Goal: Contribute content: Add original content to the website for others to see

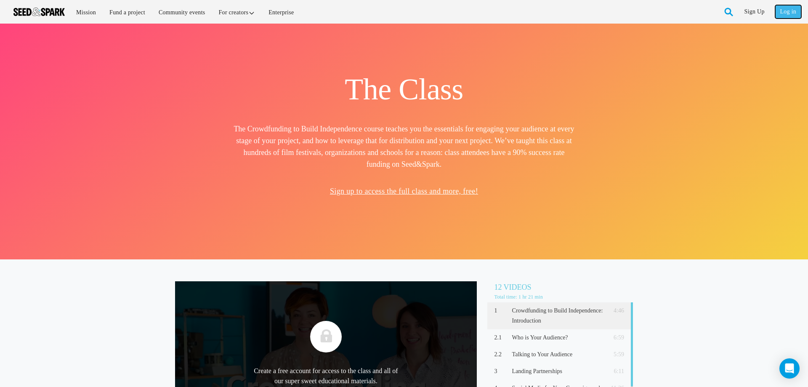
click at [790, 12] on link "Log in" at bounding box center [788, 11] width 26 height 13
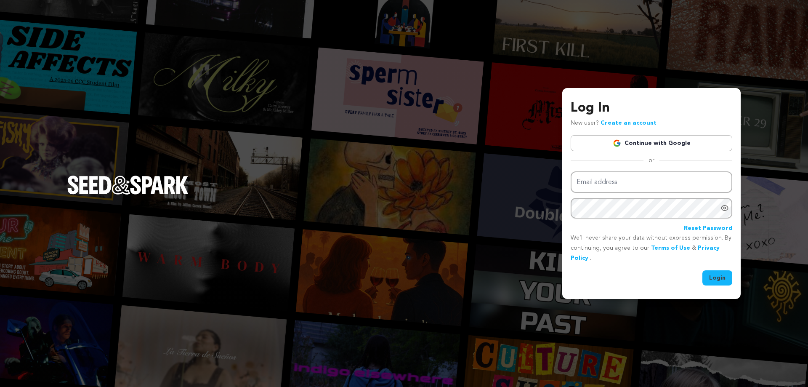
click at [640, 144] on link "Continue with Google" at bounding box center [652, 143] width 162 height 16
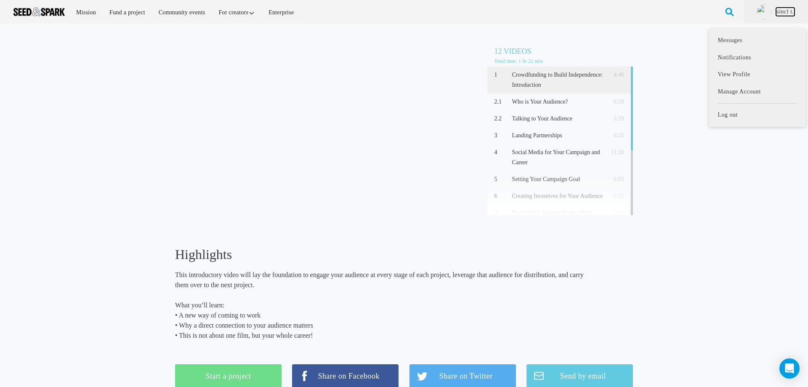
click at [784, 13] on link "sincl t." at bounding box center [785, 12] width 19 height 8
click at [781, 13] on link "sincl t." at bounding box center [785, 12] width 19 height 8
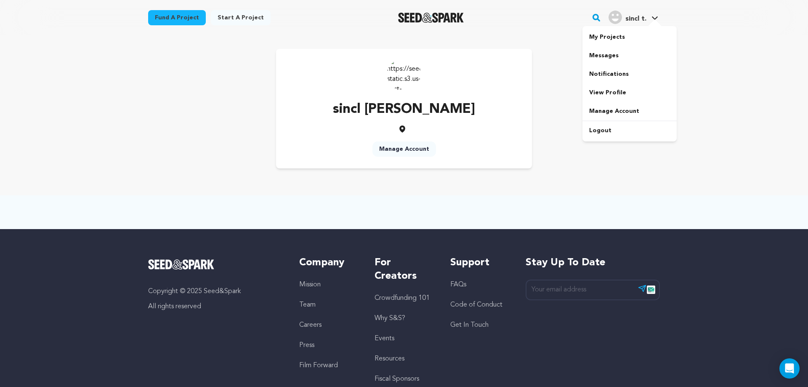
click at [658, 20] on div at bounding box center [654, 23] width 17 height 8
click at [622, 132] on link "Logout" at bounding box center [630, 130] width 94 height 19
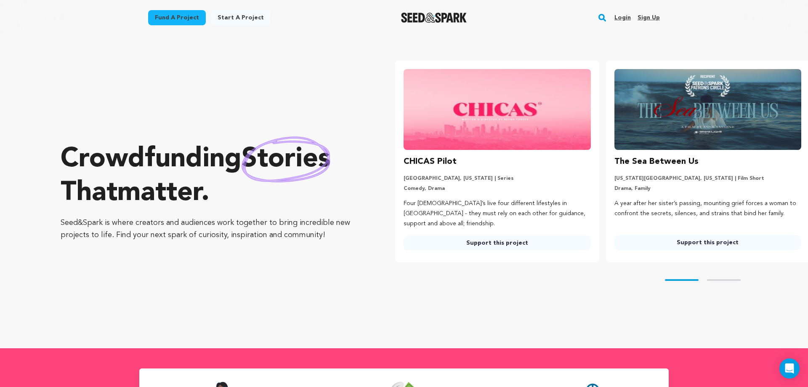
click at [623, 18] on link "Login" at bounding box center [623, 17] width 16 height 13
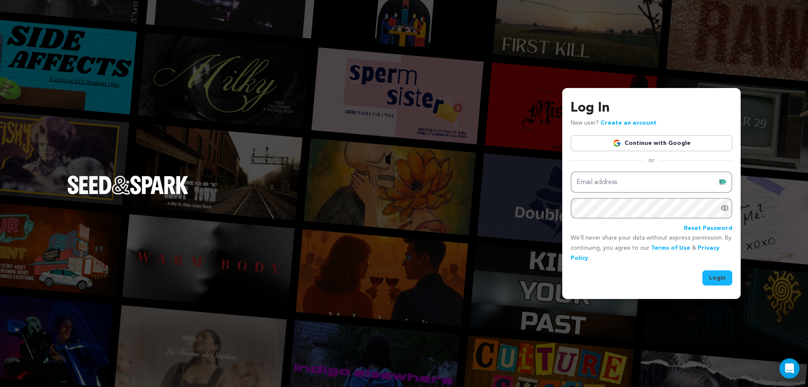
click at [673, 140] on link "Continue with Google" at bounding box center [652, 143] width 162 height 16
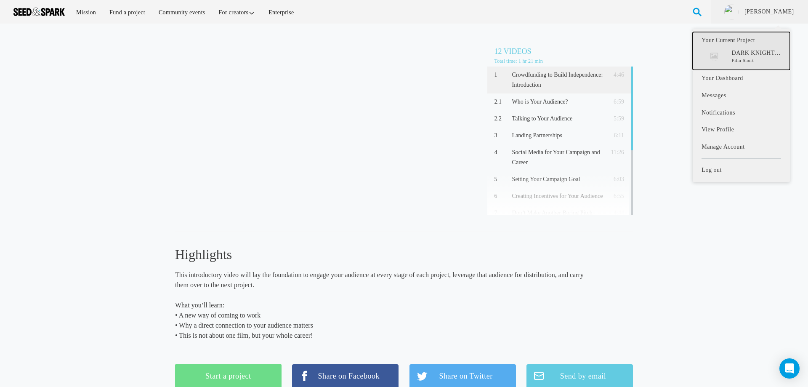
click at [756, 54] on p "DARK KNIGHT BEYOND" at bounding box center [756, 53] width 49 height 8
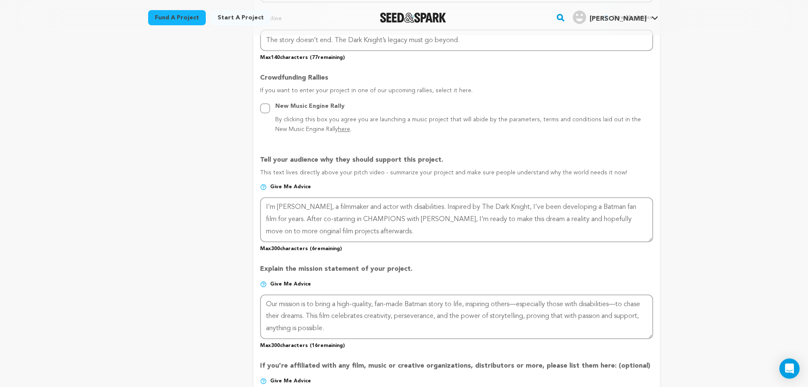
scroll to position [472, 0]
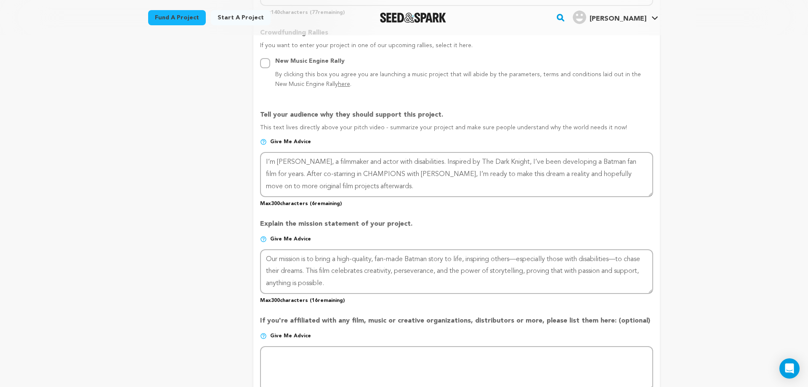
click at [263, 143] on img at bounding box center [263, 141] width 7 height 7
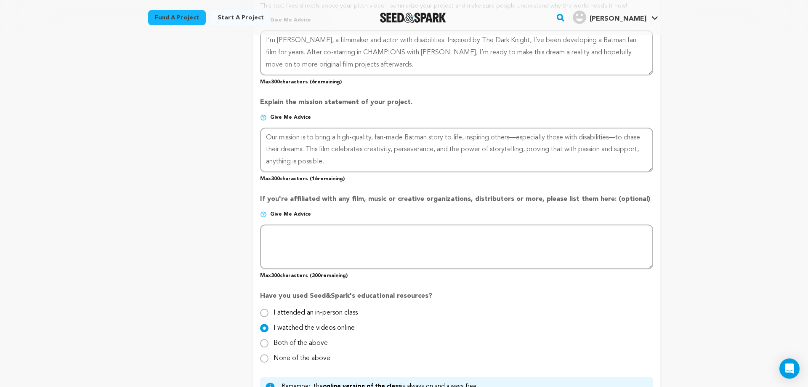
scroll to position [601, 0]
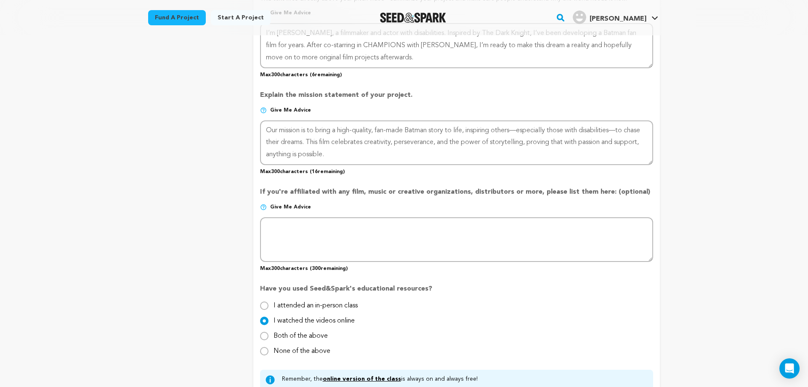
click at [264, 207] on img at bounding box center [263, 207] width 7 height 7
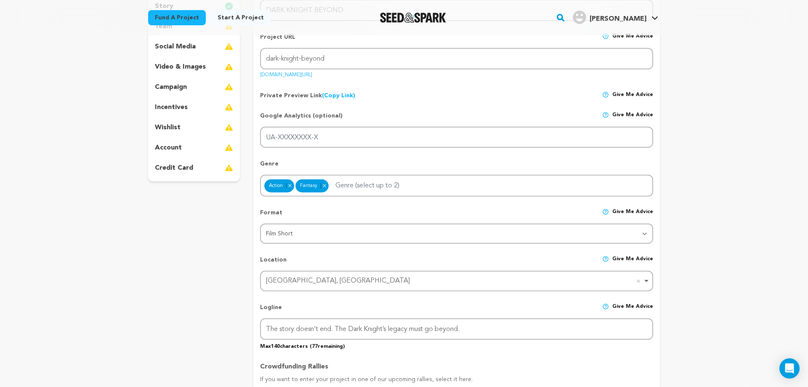
scroll to position [0, 0]
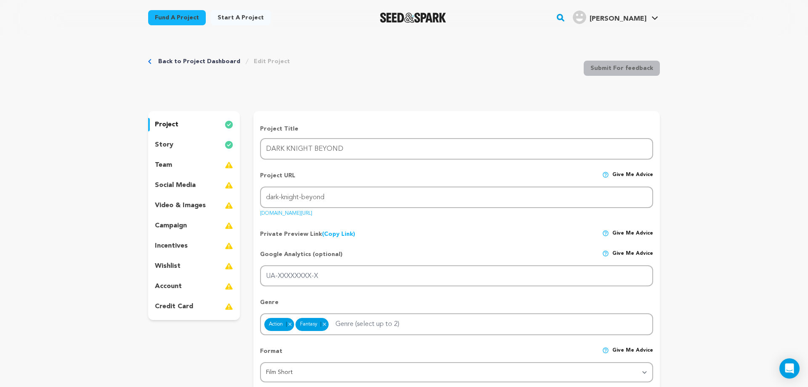
click at [176, 141] on div "story" at bounding box center [194, 144] width 92 height 13
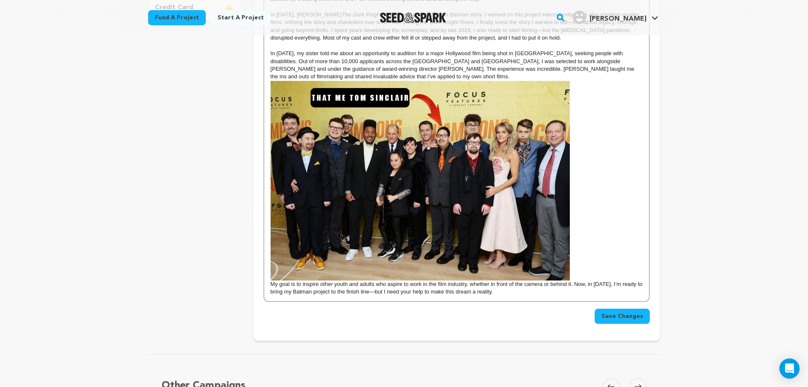
scroll to position [301, 0]
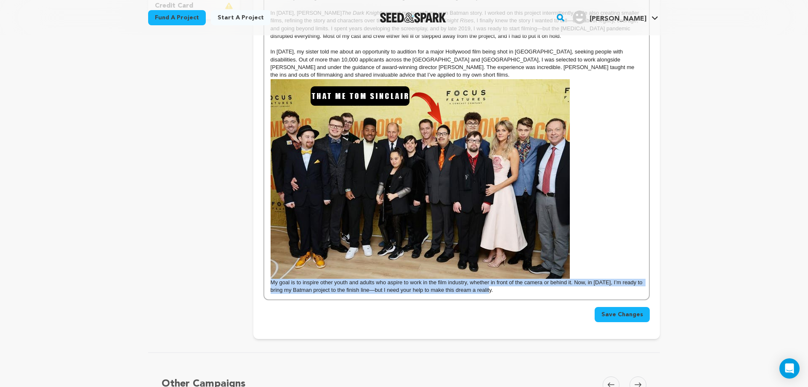
drag, startPoint x: 268, startPoint y: 283, endPoint x: 509, endPoint y: 293, distance: 241.8
click at [509, 293] on div "My name is [PERSON_NAME], I’m [DEMOGRAPHIC_DATA], and I have disabilities—but t…" at bounding box center [456, 99] width 385 height 399
copy p "My goal is to inspire other youth and adults who aspire to work in the film ind…"
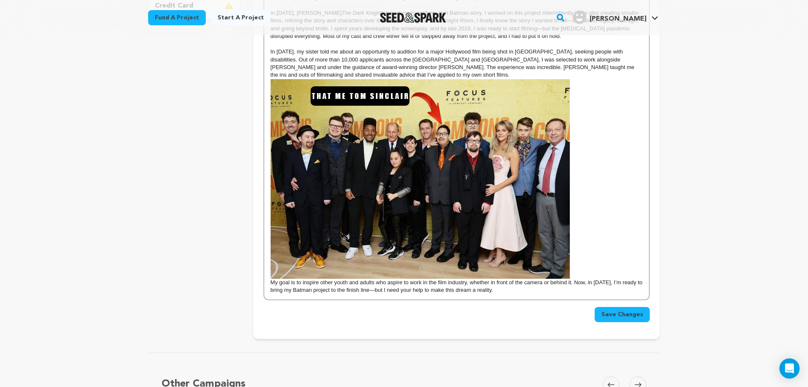
click at [342, 77] on p "In [DATE], my sister told me about an opportunity to audition for a major Holly…" at bounding box center [457, 63] width 372 height 31
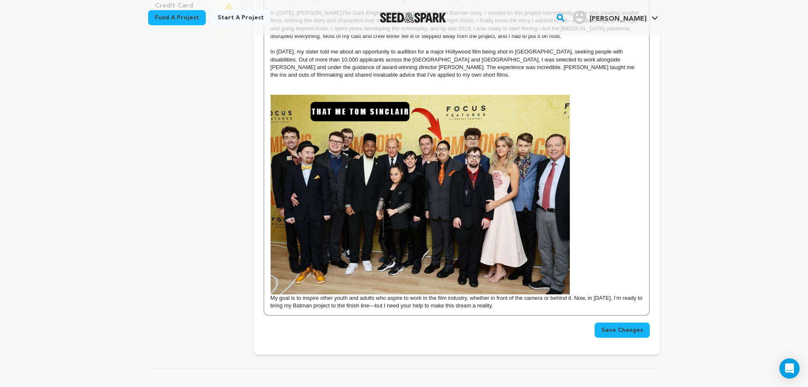
click at [282, 83] on p at bounding box center [457, 83] width 372 height 8
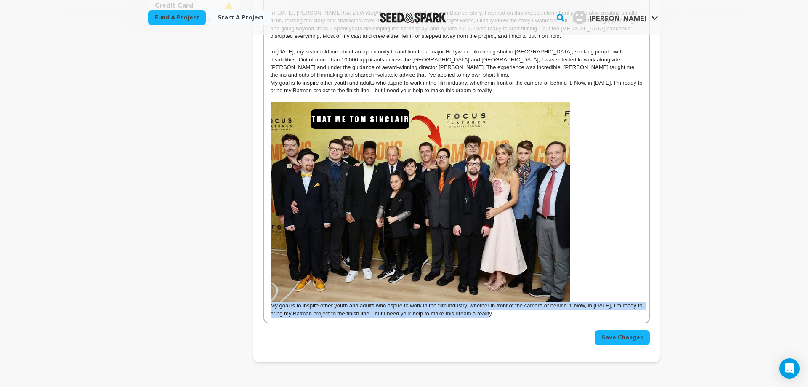
drag, startPoint x: 504, startPoint y: 314, endPoint x: 268, endPoint y: 307, distance: 236.2
click at [268, 307] on div "My name is [PERSON_NAME], I’m [DEMOGRAPHIC_DATA], and I have disabilities—but t…" at bounding box center [456, 111] width 385 height 423
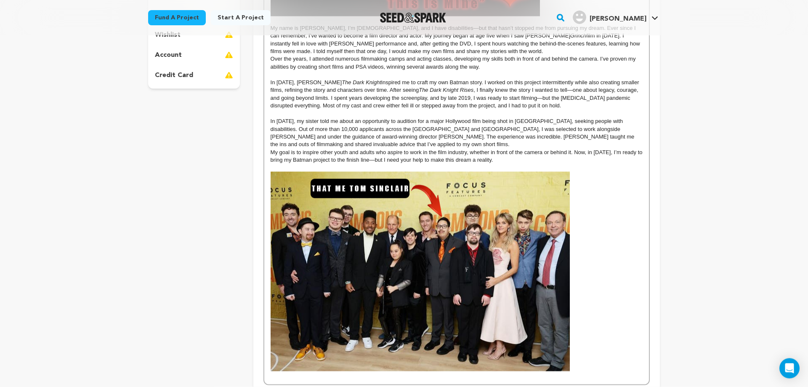
scroll to position [172, 0]
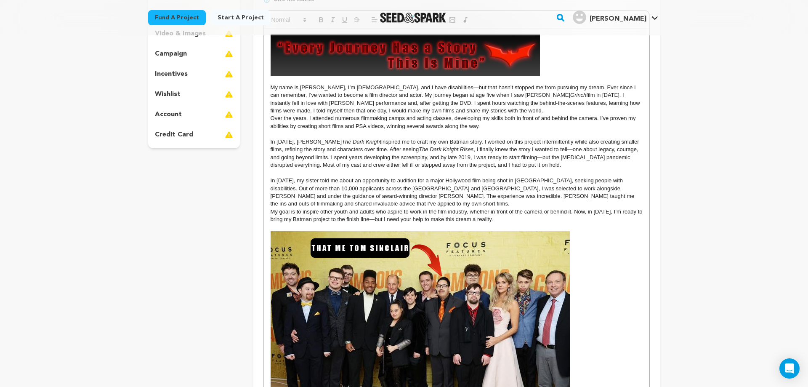
click at [318, 207] on p "In [DATE], my sister told me about an opportunity to audition for a major Holly…" at bounding box center [457, 192] width 372 height 31
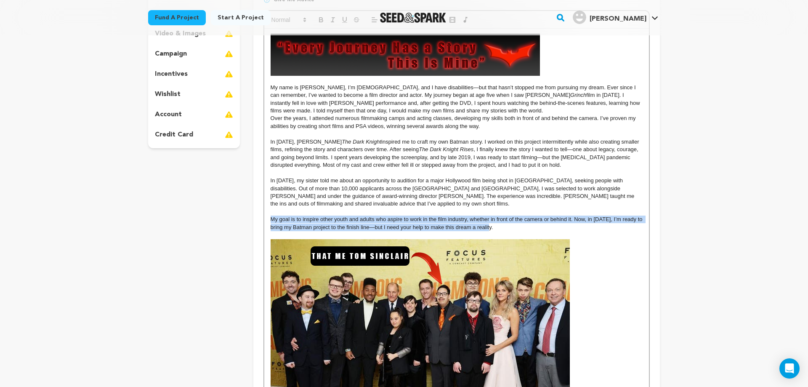
drag, startPoint x: 269, startPoint y: 221, endPoint x: 497, endPoint y: 230, distance: 229.2
click at [497, 230] on div "My name is [PERSON_NAME], I’m [DEMOGRAPHIC_DATA], and I have disabilities—but t…" at bounding box center [456, 240] width 385 height 423
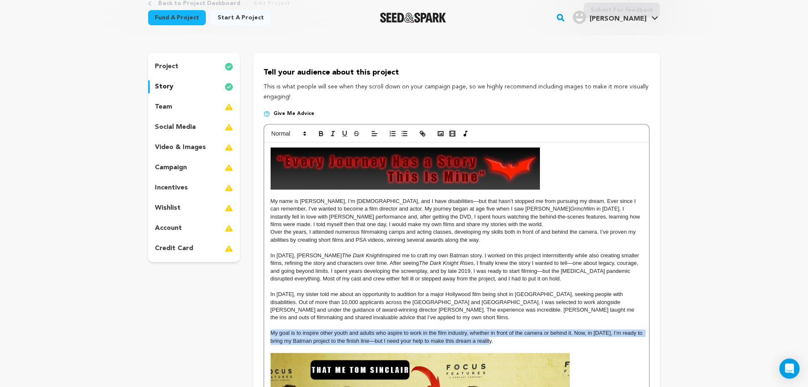
scroll to position [43, 0]
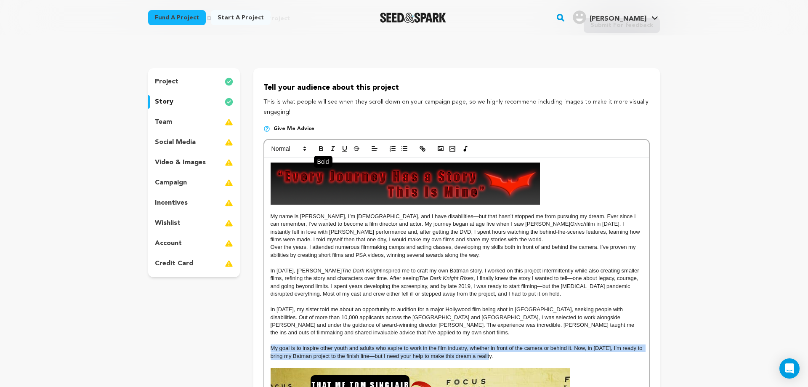
click at [324, 146] on icon "button" at bounding box center [321, 149] width 8 height 8
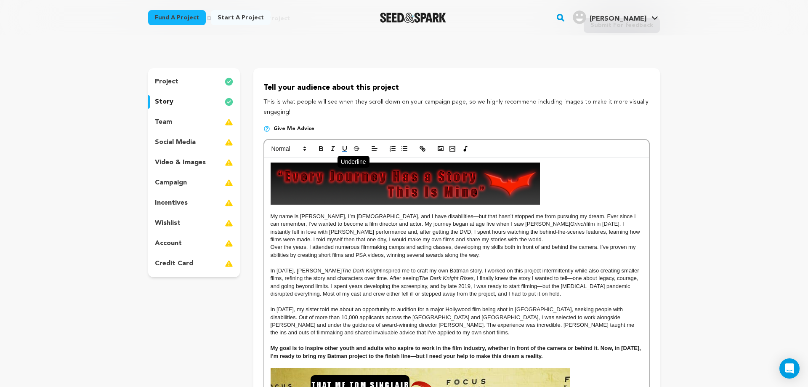
click at [342, 146] on icon "button" at bounding box center [345, 149] width 8 height 8
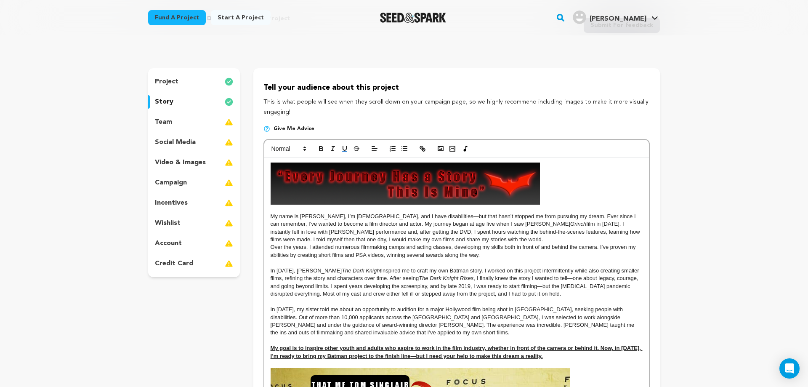
click at [383, 333] on p "In [DATE], my sister told me about an opportunity to audition for a major Holly…" at bounding box center [457, 321] width 372 height 31
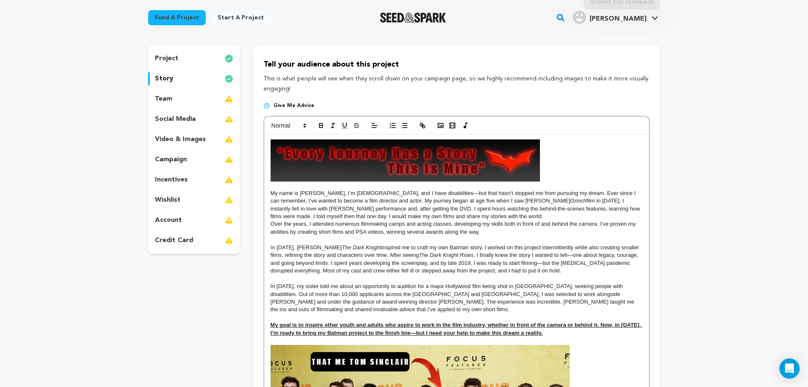
scroll to position [86, 0]
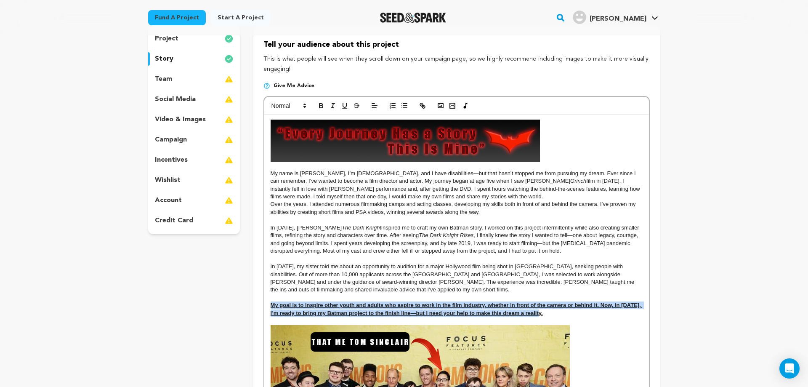
drag, startPoint x: 271, startPoint y: 306, endPoint x: 561, endPoint y: 317, distance: 290.6
click at [561, 317] on p "My goal is to inspire other youth and adults who aspire to work in the film ind…" at bounding box center [457, 309] width 372 height 16
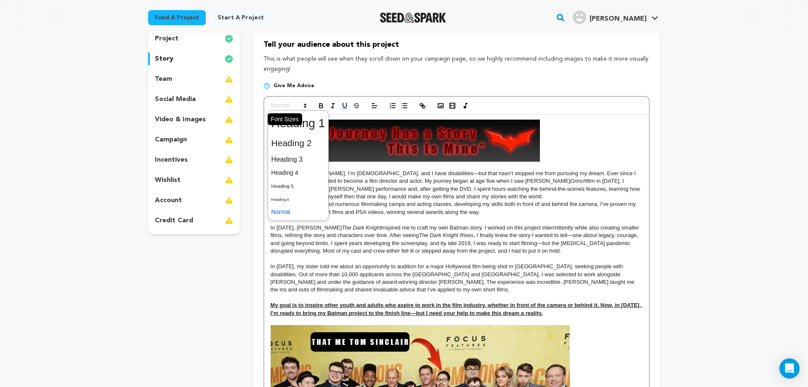
click at [302, 107] on icon at bounding box center [305, 106] width 8 height 8
click at [292, 176] on span at bounding box center [298, 172] width 54 height 13
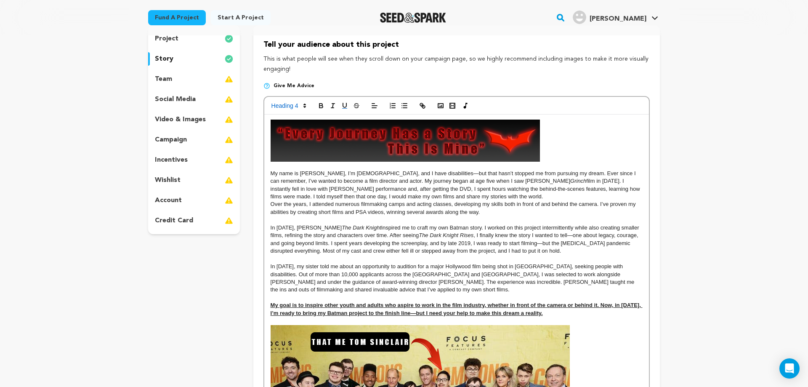
click at [387, 294] on p at bounding box center [457, 298] width 372 height 8
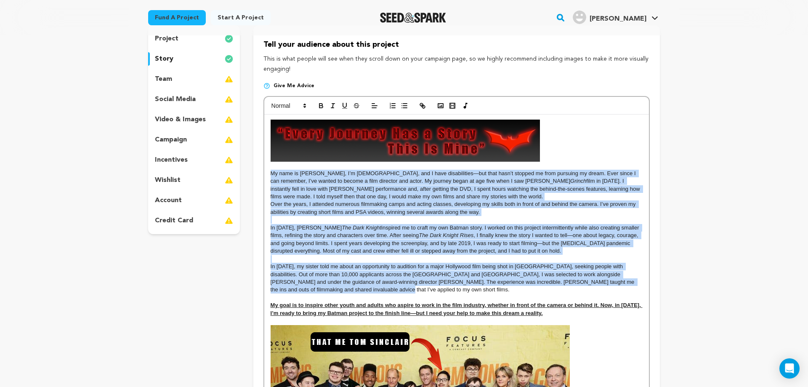
drag, startPoint x: 327, startPoint y: 293, endPoint x: 269, endPoint y: 170, distance: 136.5
click at [268, 173] on div "My name is [PERSON_NAME], I’m [DEMOGRAPHIC_DATA], and I have disabilities—but t…" at bounding box center [456, 325] width 385 height 423
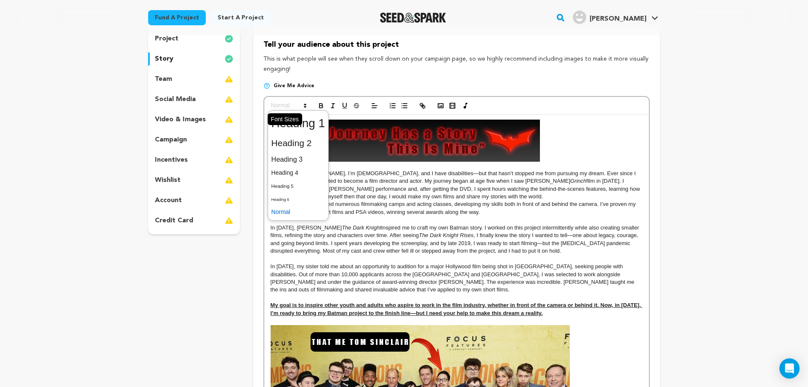
click at [296, 106] on span at bounding box center [288, 106] width 41 height 10
click at [289, 169] on span at bounding box center [298, 172] width 54 height 13
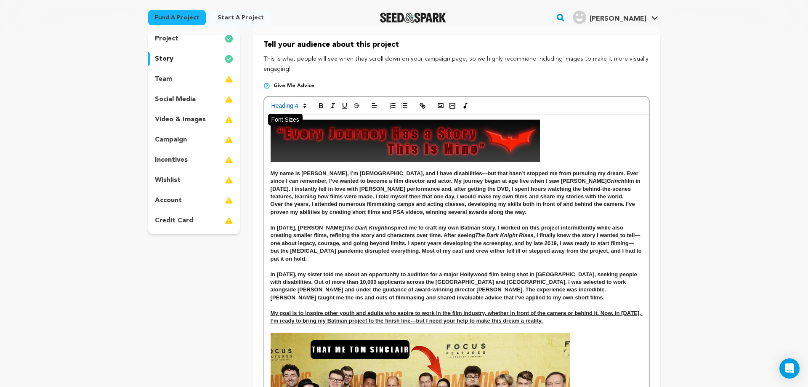
click at [305, 109] on icon at bounding box center [305, 106] width 8 height 8
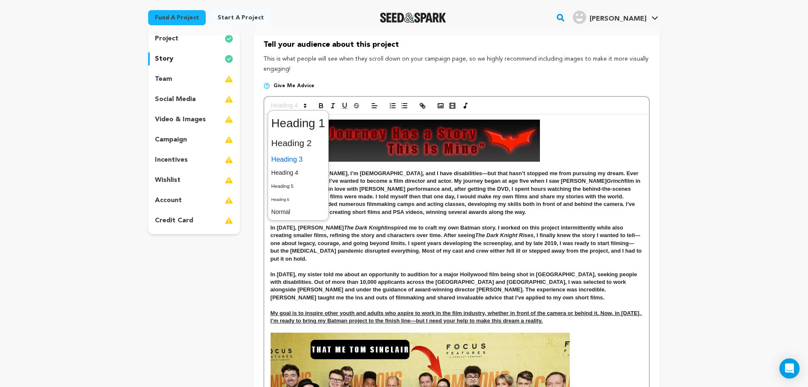
click at [300, 162] on span at bounding box center [298, 159] width 54 height 15
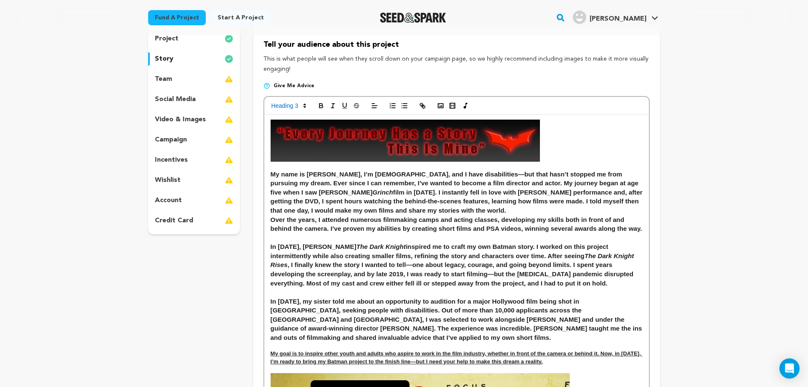
click at [394, 314] on h3 "In [DATE], my sister told me about an opportunity to audition for a major Holly…" at bounding box center [457, 319] width 372 height 45
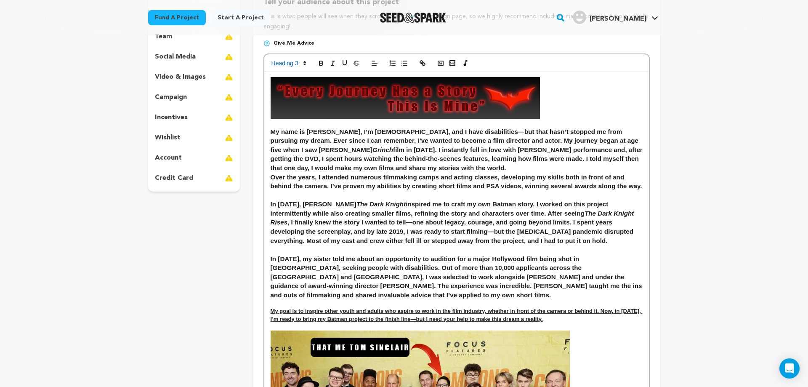
scroll to position [129, 0]
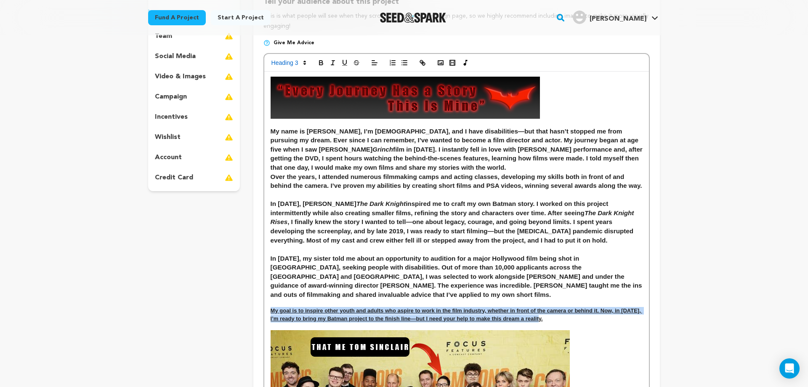
drag, startPoint x: 270, startPoint y: 309, endPoint x: 660, endPoint y: 322, distance: 390.0
click at [649, 322] on div "My name is [PERSON_NAME], I’m [DEMOGRAPHIC_DATA], and I have disabilities—but t…" at bounding box center [456, 307] width 385 height 471
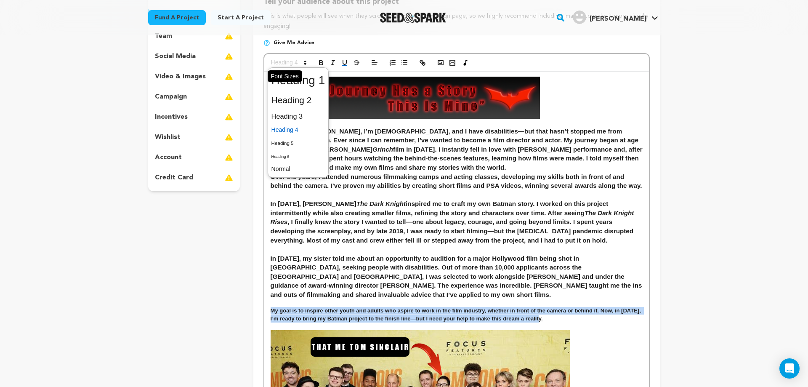
click at [305, 64] on polygon at bounding box center [305, 64] width 2 height 1
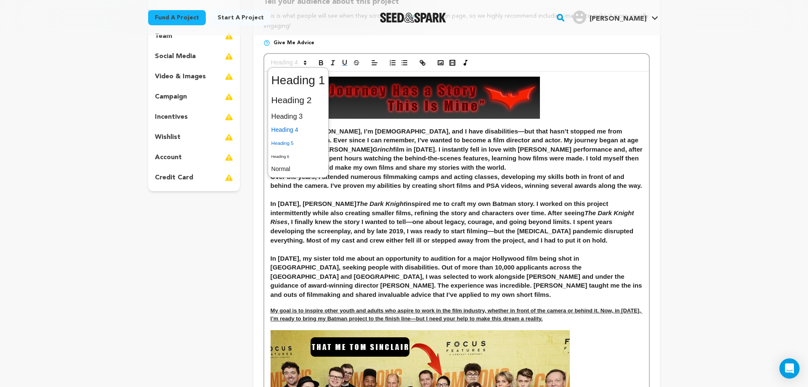
click at [303, 144] on span at bounding box center [298, 142] width 54 height 13
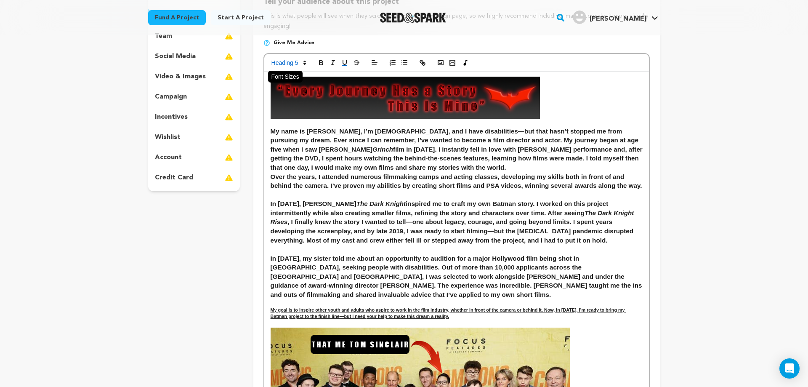
click at [304, 64] on polygon at bounding box center [305, 64] width 2 height 1
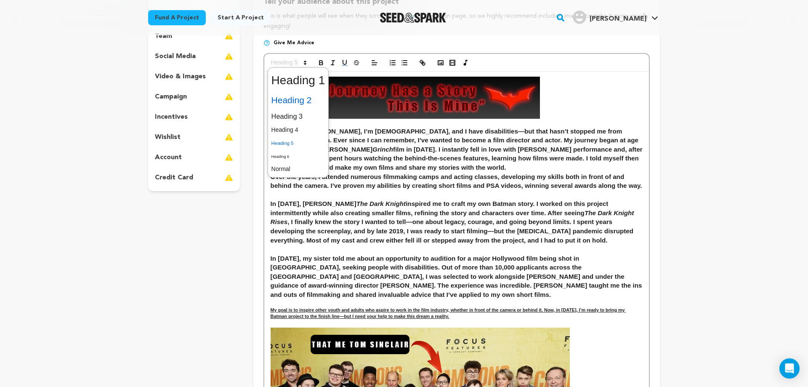
click at [301, 99] on span at bounding box center [298, 100] width 54 height 18
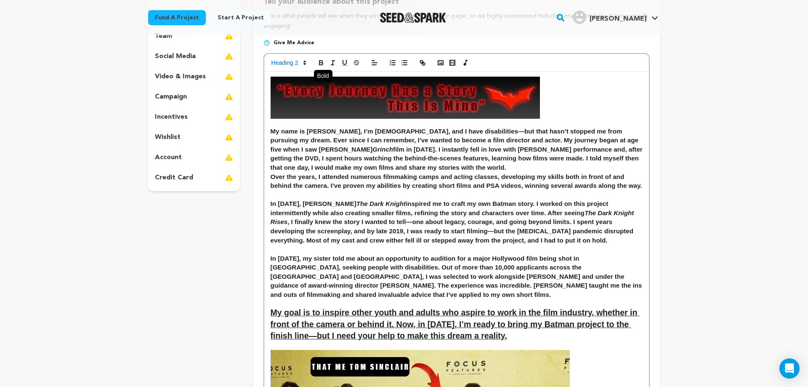
click at [321, 62] on icon "button" at bounding box center [321, 63] width 8 height 8
click at [527, 342] on h2 "My goal is to inspire other youth and adults who aspire to work in the film ind…" at bounding box center [457, 324] width 372 height 35
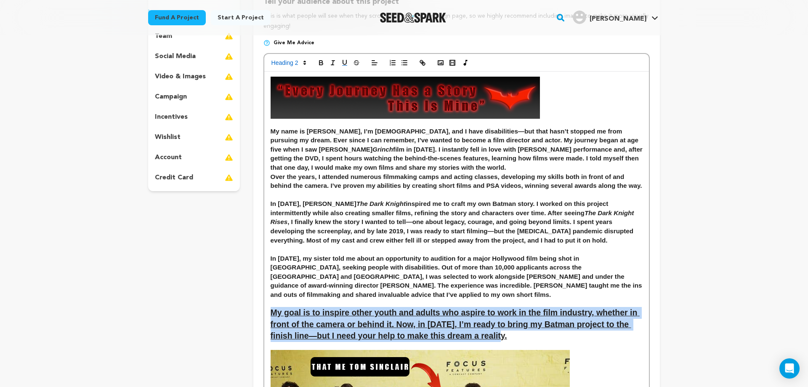
drag, startPoint x: 522, startPoint y: 339, endPoint x: 262, endPoint y: 312, distance: 261.5
click at [264, 312] on div "My name is [PERSON_NAME], I’m [DEMOGRAPHIC_DATA], and I have disabilities—but t…" at bounding box center [456, 317] width 385 height 490
click at [345, 61] on icon "button" at bounding box center [345, 63] width 8 height 8
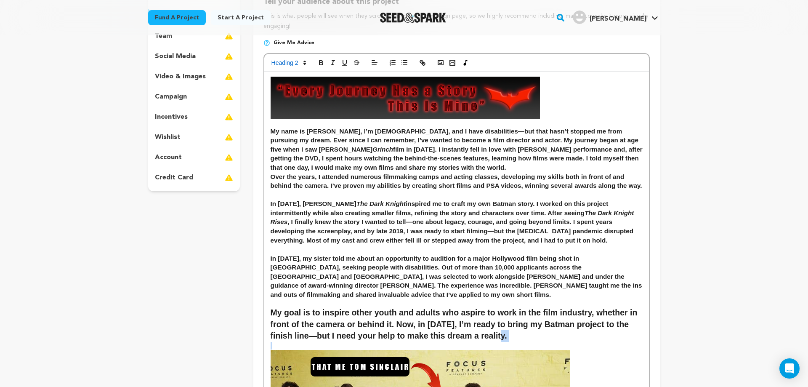
click at [553, 342] on div "My name is [PERSON_NAME], I’m [DEMOGRAPHIC_DATA], and I have disabilities—but t…" at bounding box center [456, 317] width 385 height 490
click at [468, 150] on h3 "My name is Tom Sinclair, I’m 29 years old, and I have disabilities—but that has…" at bounding box center [457, 149] width 372 height 45
click at [479, 149] on h3 "My name is Tom Sinclair, I’m 29 years old, and I have disabilities—but that has…" at bounding box center [457, 149] width 372 height 45
click at [504, 170] on h3 "My name is Tom Sinclair, I’m 29 years old, and I have disabilities—but that has…" at bounding box center [457, 149] width 372 height 45
click at [399, 169] on h3 "My name is Tom Sinclair, I’m 29 years old, and I have disabilities—but that has…" at bounding box center [457, 149] width 372 height 45
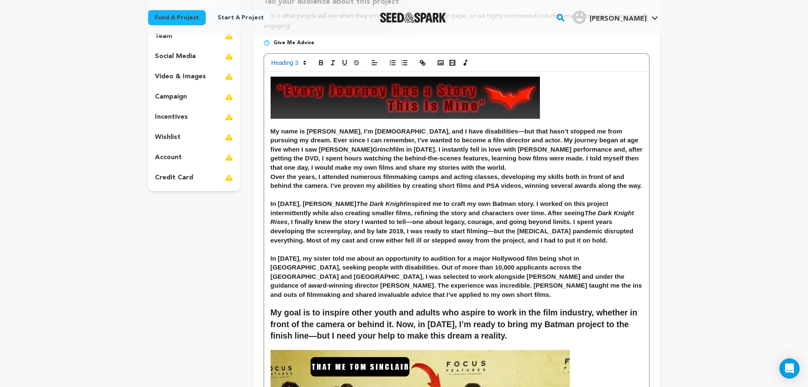
click at [475, 148] on h3 "My name is Tom Sinclair, I’m 29 years old, and I have disabilities—but that has…" at bounding box center [457, 149] width 372 height 45
click at [509, 190] on h3 "Over the years, I attended numerous filmmaking camps and acting classes, develo…" at bounding box center [457, 181] width 372 height 18
click at [273, 214] on h3 "In 2008, Christopher Nolan’s The Dark Knight inspired me to craft my own Batman…" at bounding box center [457, 221] width 372 height 45
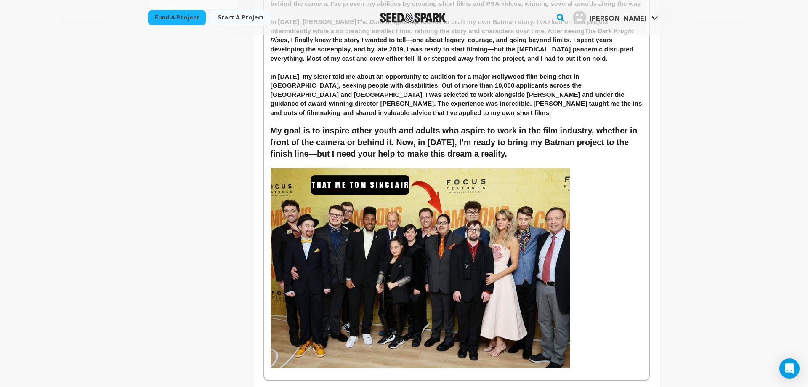
scroll to position [343, 0]
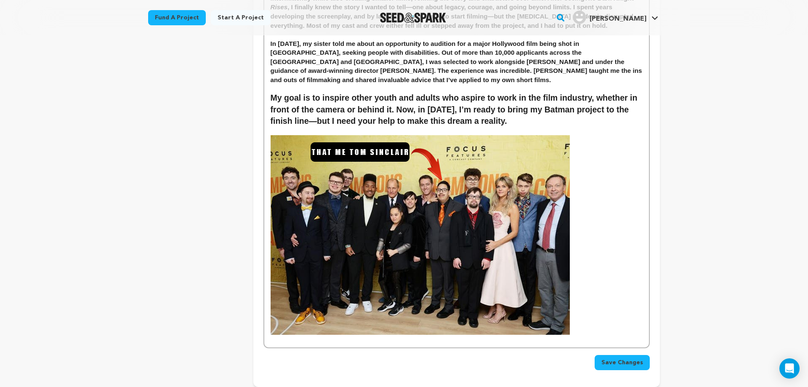
click at [592, 338] on p at bounding box center [457, 339] width 372 height 8
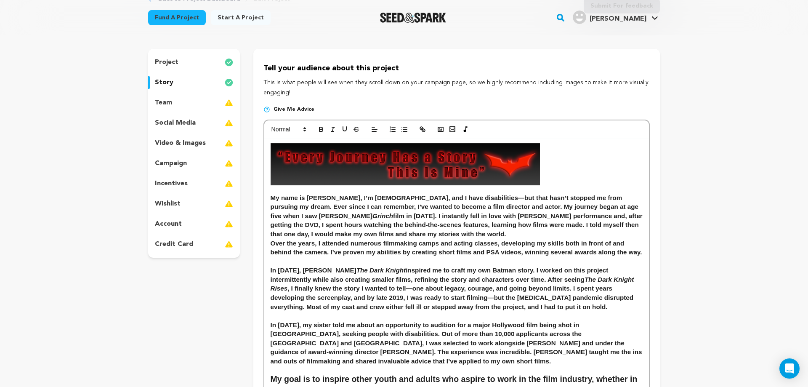
scroll to position [86, 0]
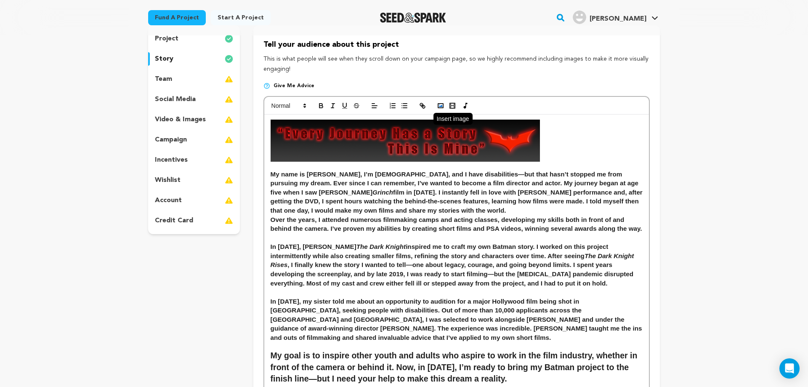
click at [441, 103] on icon "button" at bounding box center [441, 106] width 8 height 8
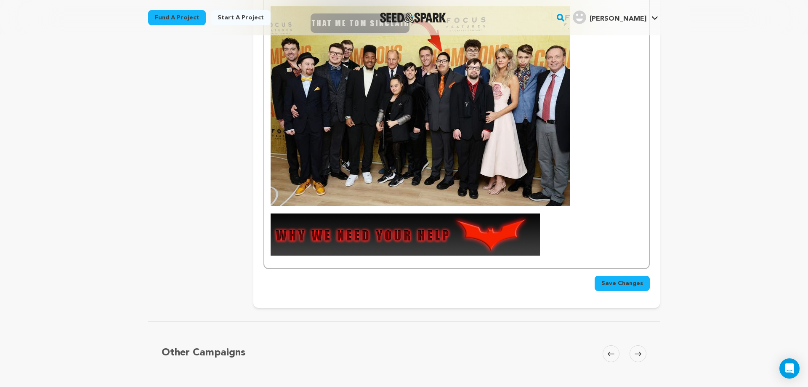
scroll to position [515, 0]
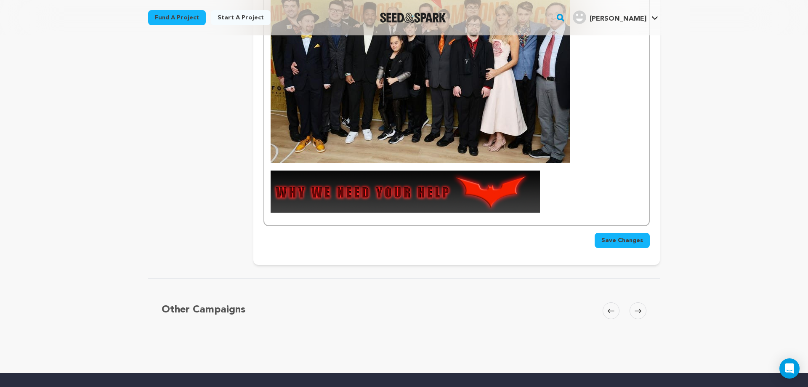
click at [494, 200] on img at bounding box center [405, 191] width 269 height 42
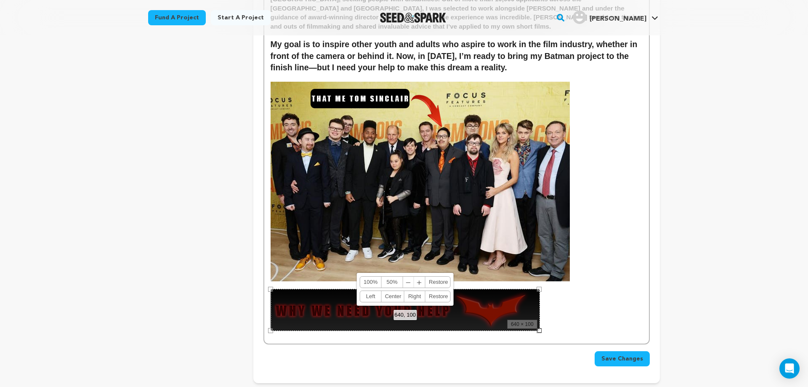
scroll to position [386, 0]
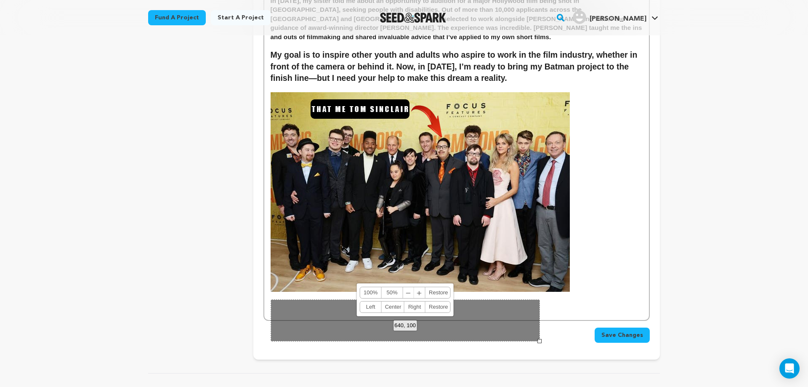
click at [607, 277] on p at bounding box center [457, 192] width 372 height 200
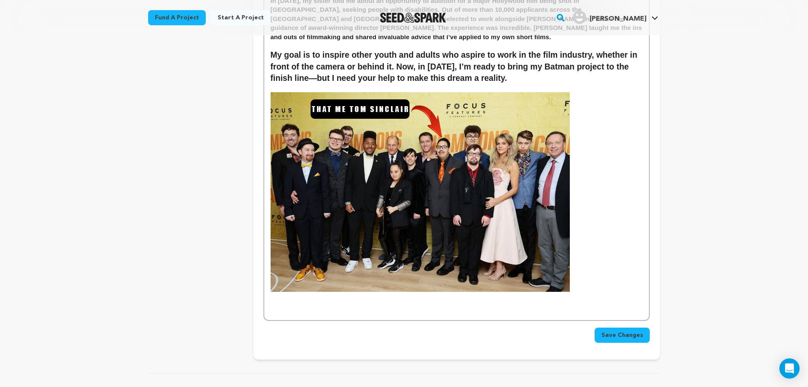
click at [441, 304] on p at bounding box center [457, 303] width 372 height 8
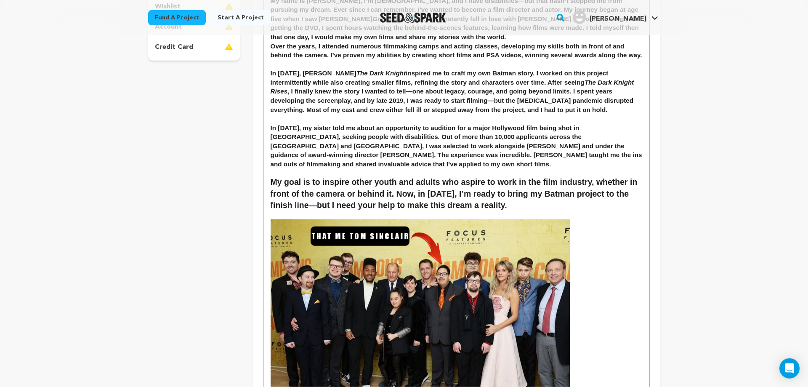
scroll to position [343, 0]
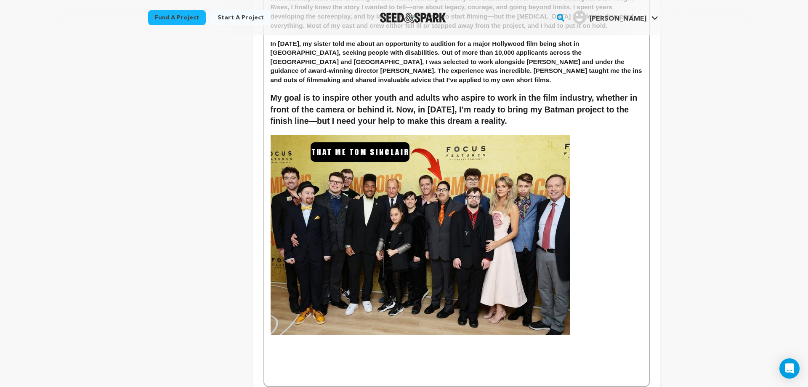
click at [278, 344] on p at bounding box center [457, 346] width 372 height 8
click at [277, 341] on p at bounding box center [457, 339] width 372 height 8
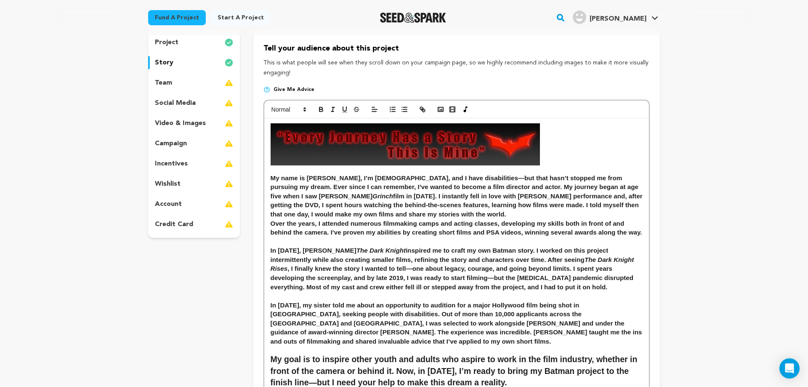
scroll to position [0, 0]
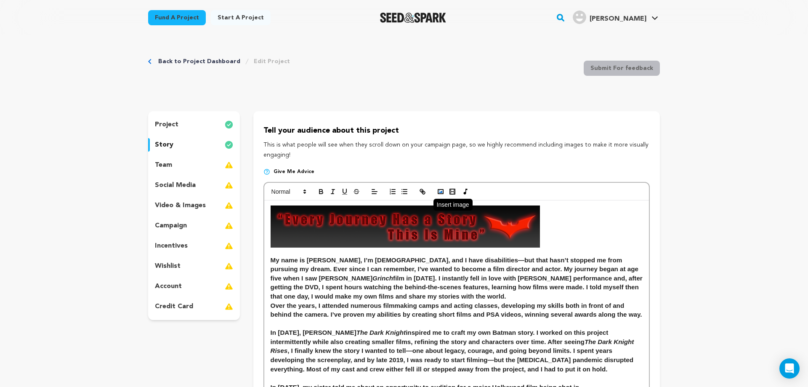
click at [439, 191] on circle "button" at bounding box center [439, 190] width 1 height 1
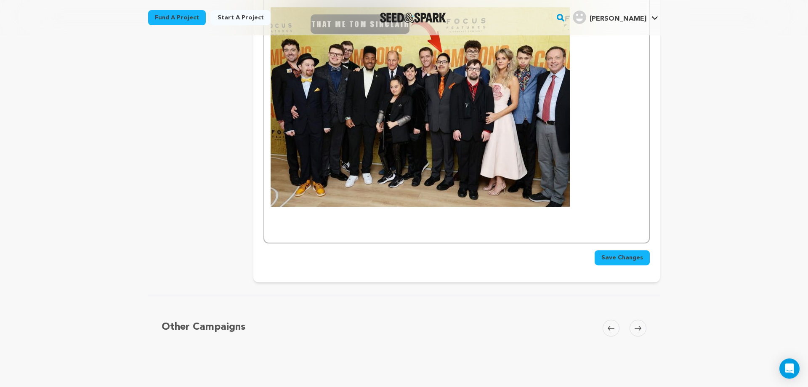
scroll to position [472, 0]
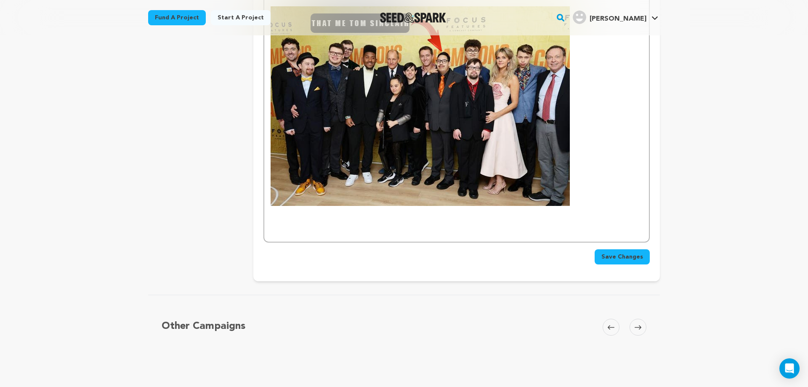
click at [598, 181] on p at bounding box center [457, 106] width 372 height 200
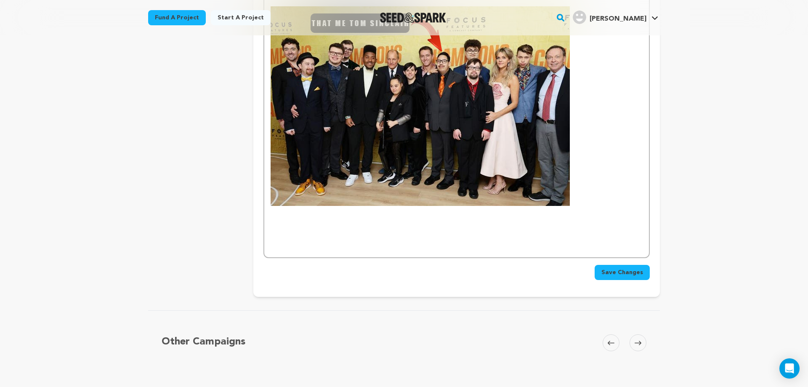
click at [622, 274] on span "Save Changes" at bounding box center [622, 272] width 42 height 8
click at [294, 218] on p at bounding box center [457, 217] width 372 height 8
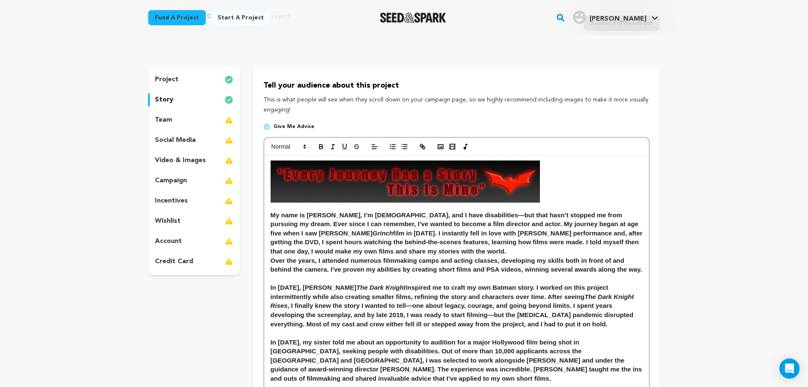
scroll to position [0, 0]
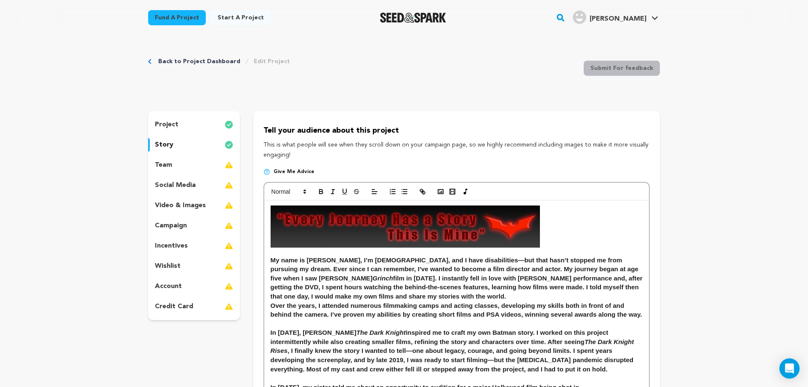
click at [194, 121] on div "project" at bounding box center [194, 124] width 92 height 13
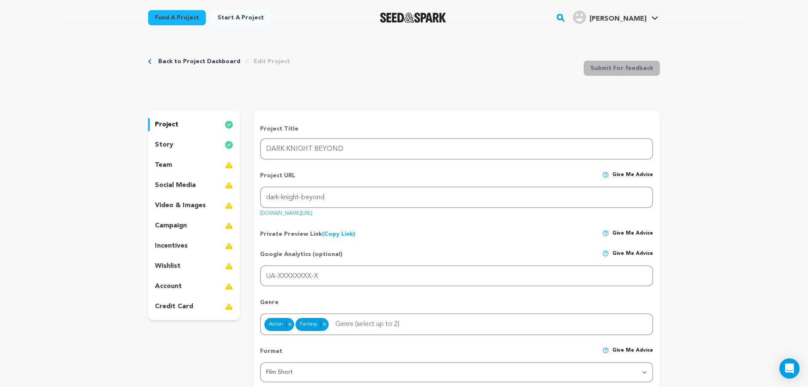
click at [209, 139] on div "story" at bounding box center [194, 144] width 92 height 13
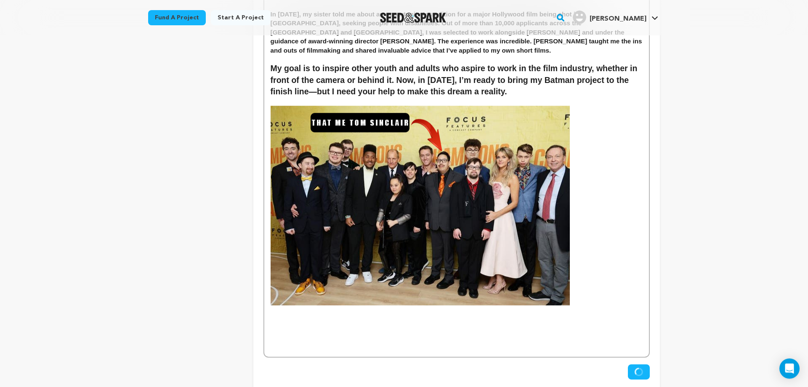
scroll to position [429, 0]
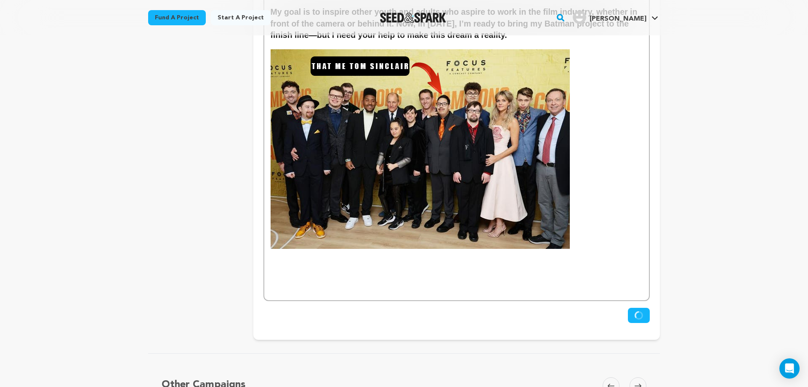
click at [642, 313] on circle "submit" at bounding box center [639, 315] width 7 height 7
click at [642, 313] on circle "submit" at bounding box center [638, 315] width 9 height 9
click at [642, 313] on icon "submit" at bounding box center [638, 315] width 11 height 11
drag, startPoint x: 642, startPoint y: 313, endPoint x: 230, endPoint y: 104, distance: 462.3
click at [641, 313] on icon "submit" at bounding box center [637, 314] width 7 height 8
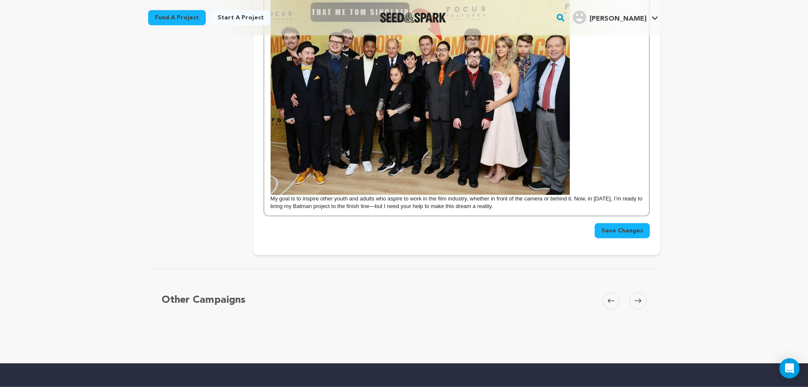
scroll to position [343, 0]
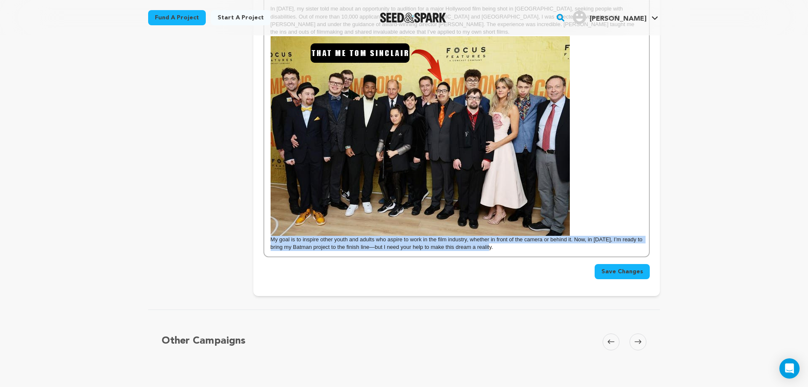
drag, startPoint x: 511, startPoint y: 249, endPoint x: 264, endPoint y: 237, distance: 246.5
click at [264, 237] on div "My name is [PERSON_NAME], I’m [DEMOGRAPHIC_DATA], and I have disabilities—but t…" at bounding box center [456, 56] width 385 height 399
copy p "My goal is to inspire other youth and adults who aspire to work in the film ind…"
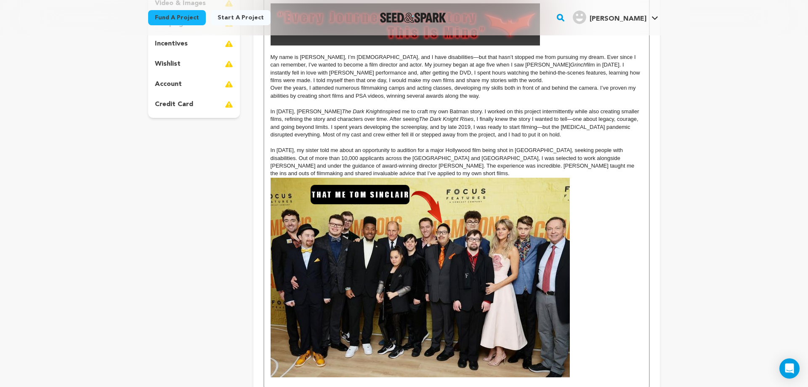
scroll to position [172, 0]
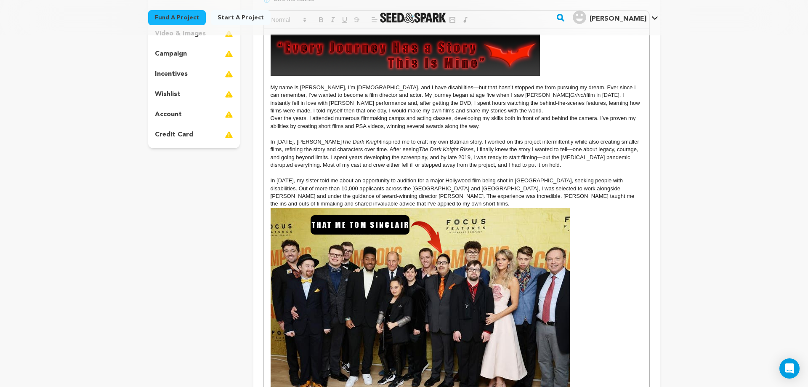
click at [351, 203] on p "In [DATE], my sister told me about an opportunity to audition for a major Holly…" at bounding box center [457, 192] width 372 height 31
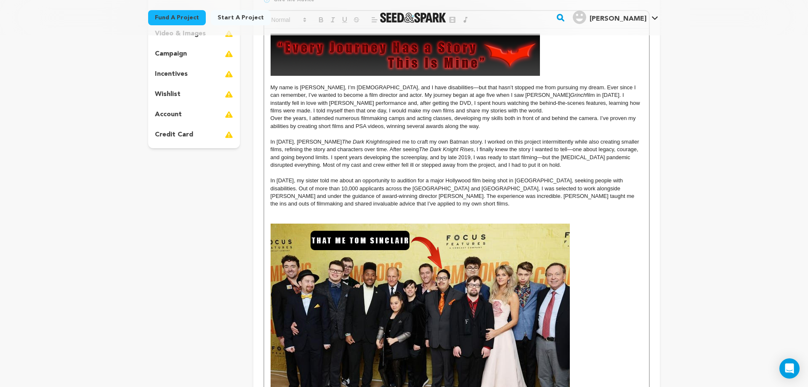
click at [272, 215] on p at bounding box center [457, 212] width 372 height 8
click at [274, 215] on p at bounding box center [457, 212] width 372 height 8
click at [275, 218] on p at bounding box center [457, 219] width 372 height 8
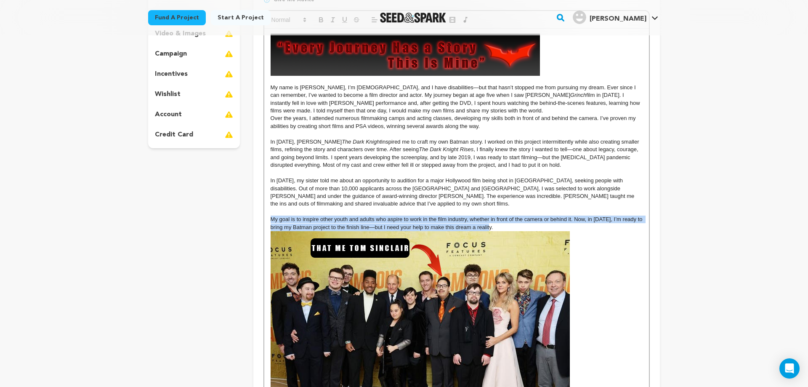
drag, startPoint x: 269, startPoint y: 218, endPoint x: 495, endPoint y: 227, distance: 225.3
click at [495, 227] on div "My name is [PERSON_NAME], I’m [DEMOGRAPHIC_DATA], and I have disabilities—but t…" at bounding box center [456, 236] width 385 height 415
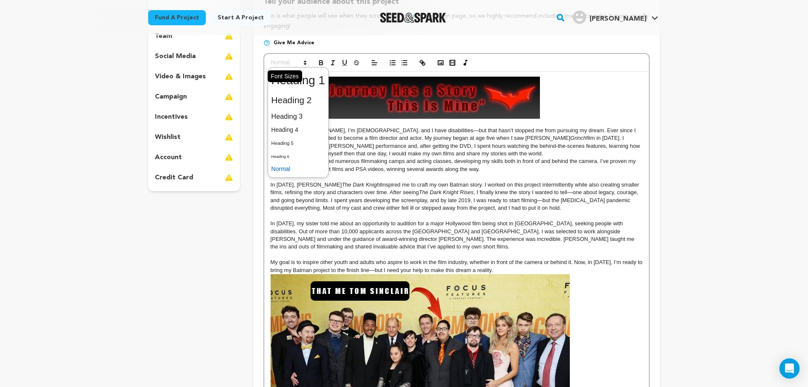
click at [304, 60] on icon at bounding box center [305, 63] width 8 height 8
click at [299, 127] on span at bounding box center [298, 129] width 54 height 13
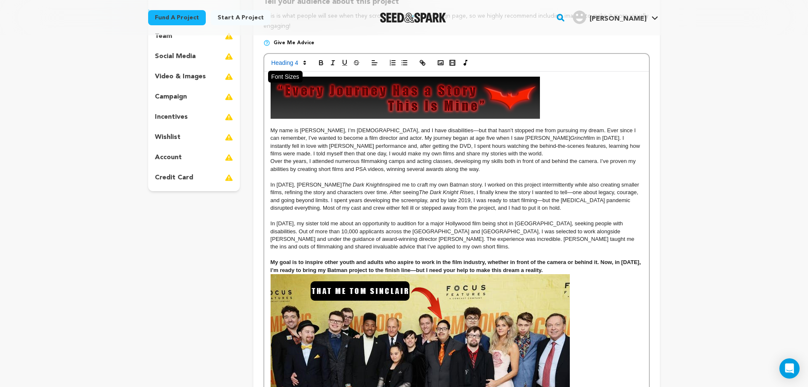
click at [306, 59] on icon at bounding box center [305, 63] width 8 height 8
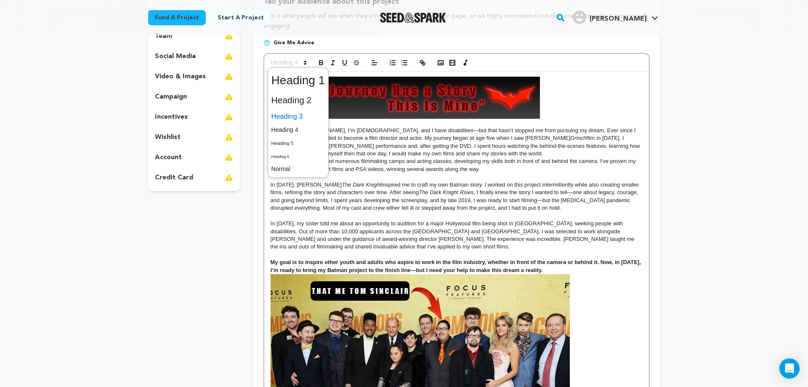
click at [295, 115] on span at bounding box center [298, 116] width 54 height 15
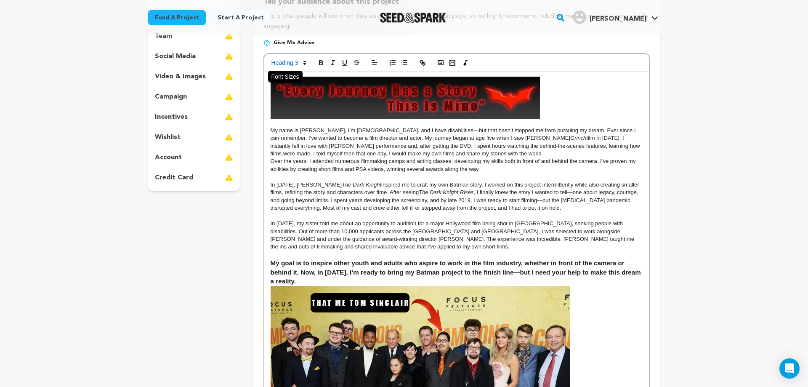
click at [301, 62] on icon at bounding box center [305, 63] width 8 height 8
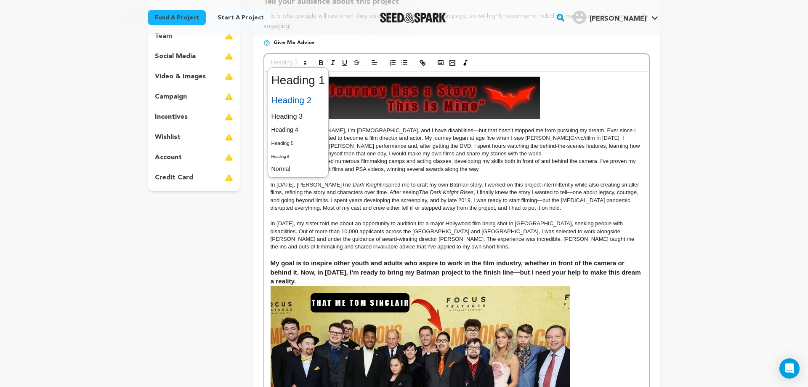
click at [295, 104] on span at bounding box center [298, 100] width 54 height 18
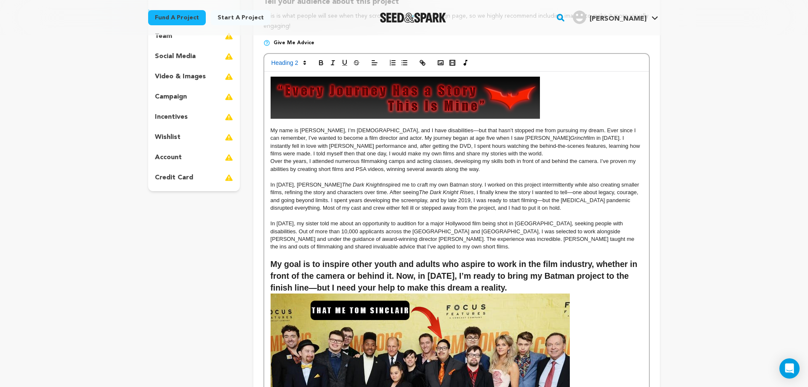
click at [513, 289] on h2 "My goal is to inspire other youth and adults who aspire to work in the film ind…" at bounding box center [457, 275] width 372 height 35
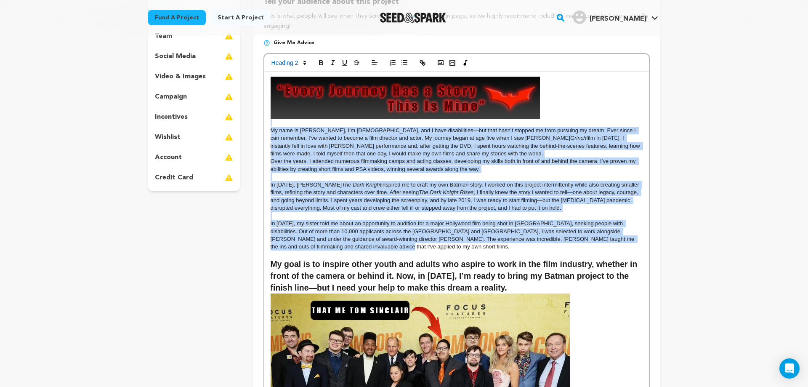
drag, startPoint x: 335, startPoint y: 250, endPoint x: 255, endPoint y: 125, distance: 149.6
click at [264, 125] on div "My name is [PERSON_NAME], I’m [DEMOGRAPHIC_DATA], and I have disabilities—but t…" at bounding box center [456, 289] width 385 height 434
click at [279, 62] on span at bounding box center [288, 63] width 41 height 10
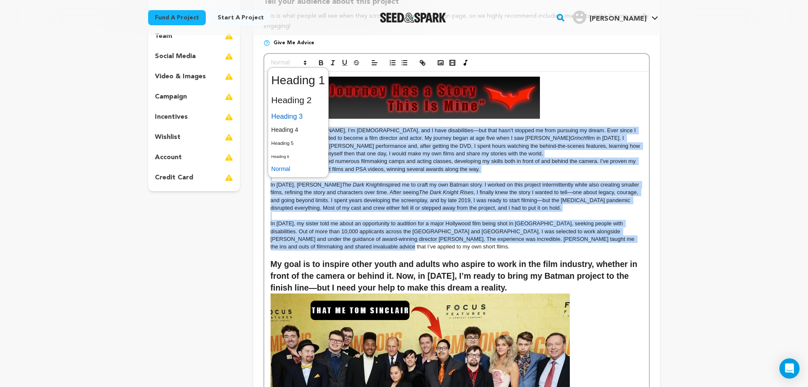
click at [302, 113] on span at bounding box center [298, 116] width 54 height 15
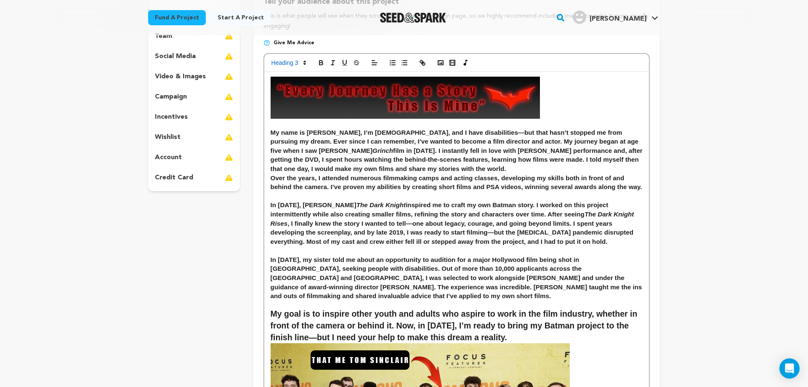
click at [586, 103] on p at bounding box center [457, 98] width 372 height 42
click at [271, 178] on h3 "Over the years, I attended numerous filmmaking camps and acting classes, develo…" at bounding box center [457, 182] width 372 height 18
click at [272, 177] on h3 "Over the years, I attended numerous filmmaking camps and acting classes, develo…" at bounding box center [457, 182] width 372 height 18
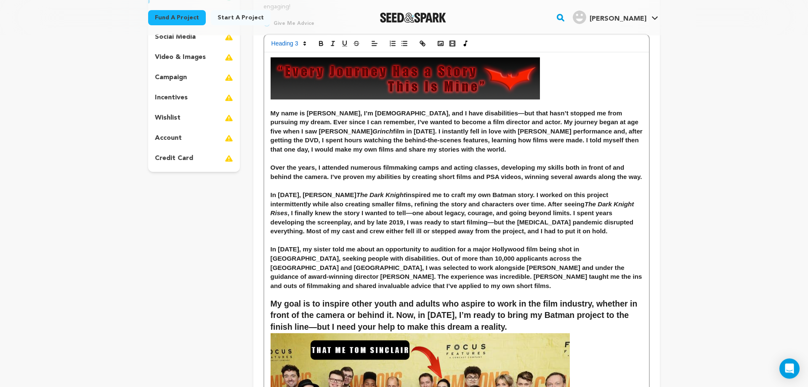
scroll to position [172, 0]
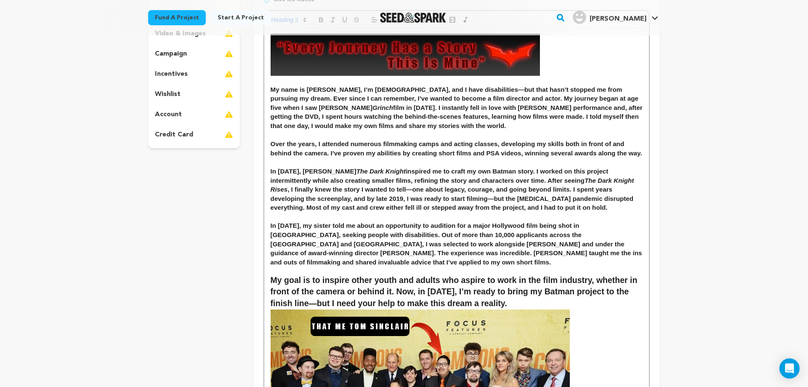
click at [270, 178] on div "My name is [PERSON_NAME], I’m [DEMOGRAPHIC_DATA], and I have disabilities—but t…" at bounding box center [456, 275] width 385 height 493
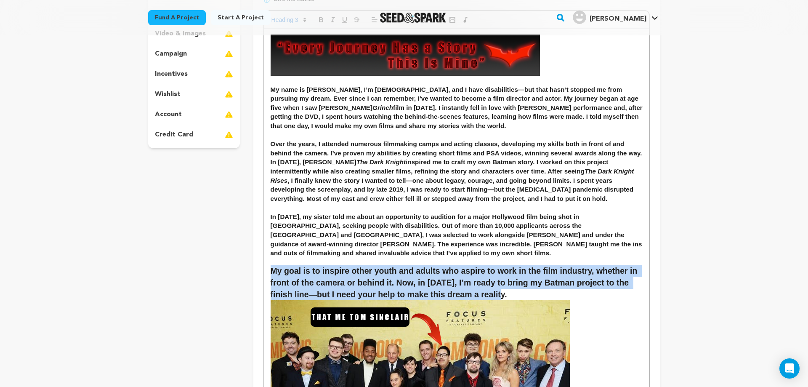
drag, startPoint x: 269, startPoint y: 269, endPoint x: 518, endPoint y: 294, distance: 250.0
click at [518, 294] on div "My name is [PERSON_NAME], I’m [DEMOGRAPHIC_DATA], and I have disabilities—but t…" at bounding box center [456, 271] width 385 height 484
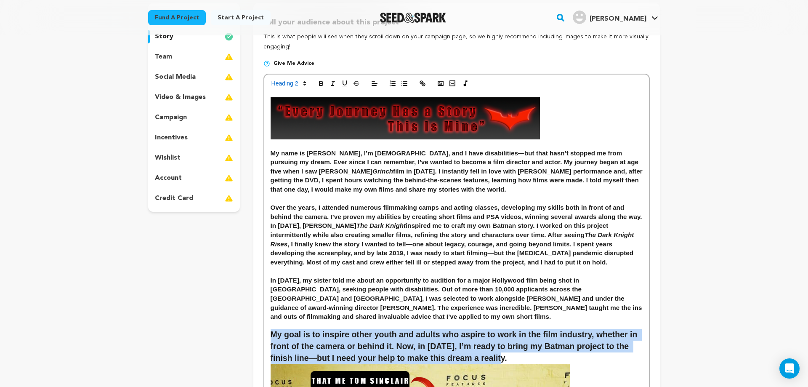
scroll to position [0, 0]
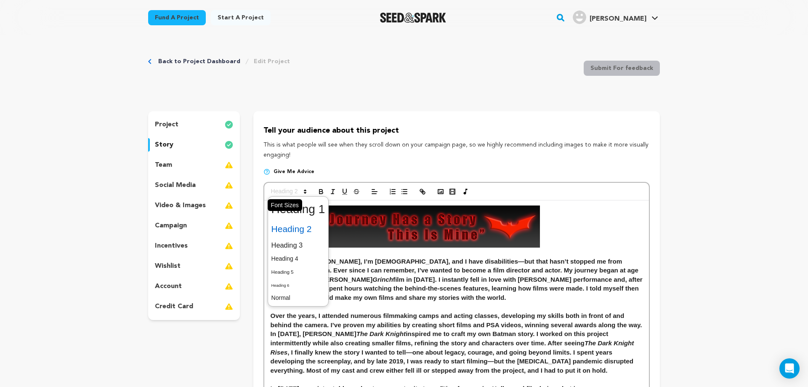
click at [306, 193] on polygon at bounding box center [305, 192] width 2 height 1
click at [307, 245] on span at bounding box center [298, 245] width 54 height 15
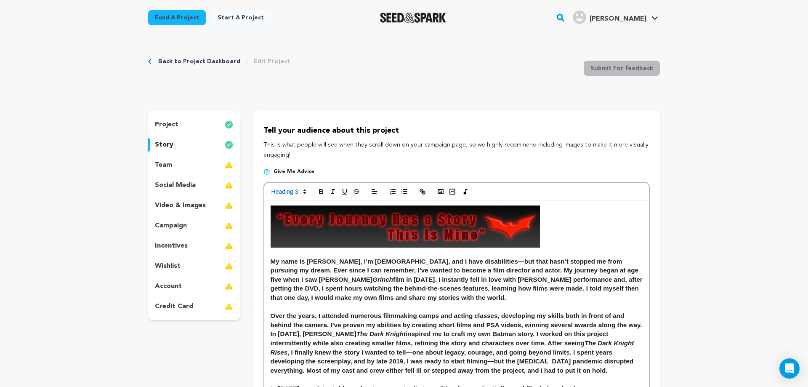
scroll to position [129, 0]
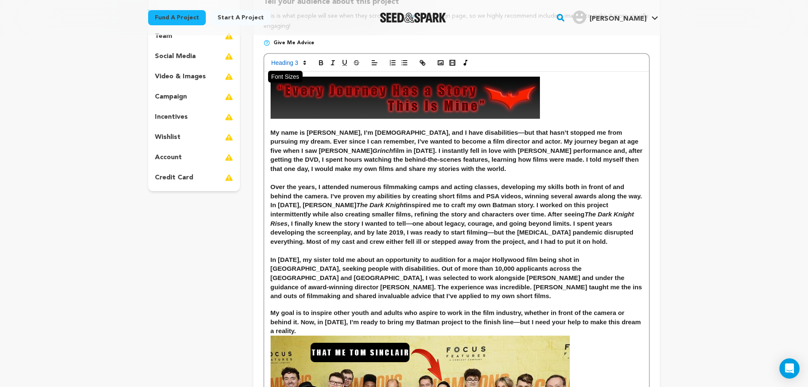
click at [308, 66] on icon at bounding box center [305, 63] width 8 height 8
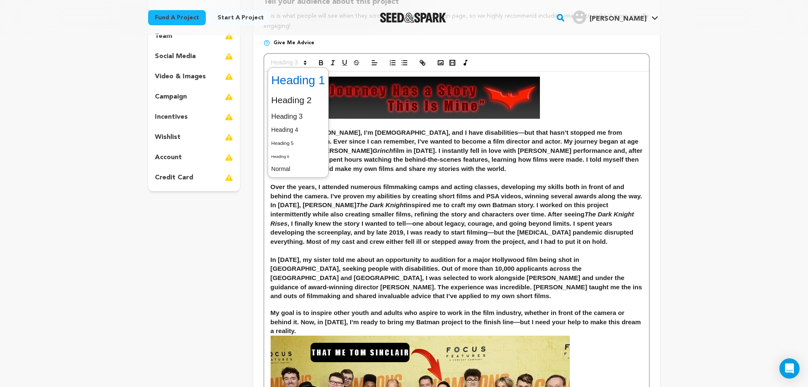
click at [311, 79] on span at bounding box center [298, 80] width 54 height 22
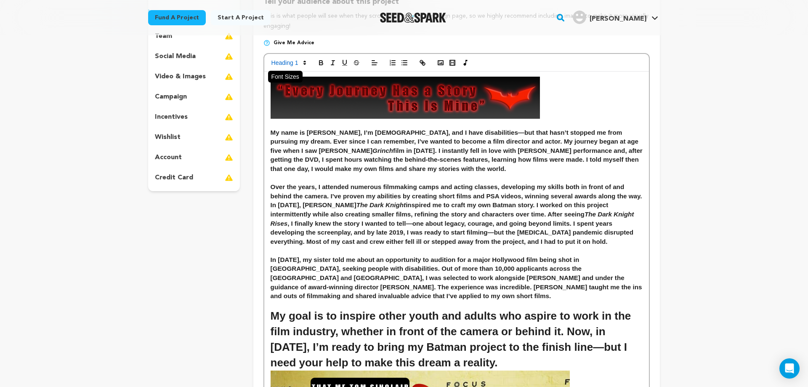
click at [301, 62] on span at bounding box center [288, 63] width 41 height 10
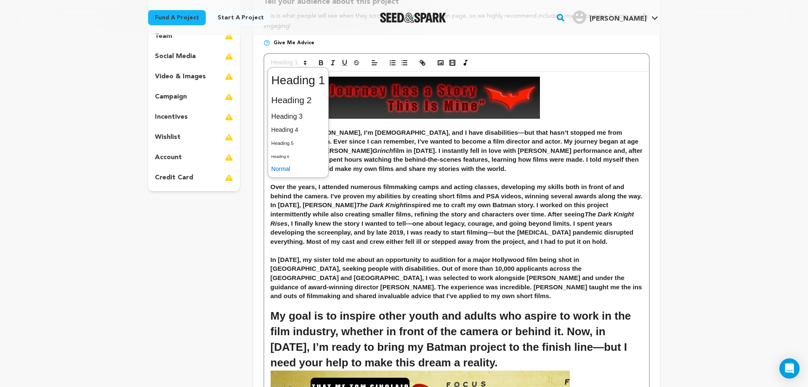
click at [293, 169] on span at bounding box center [298, 168] width 54 height 13
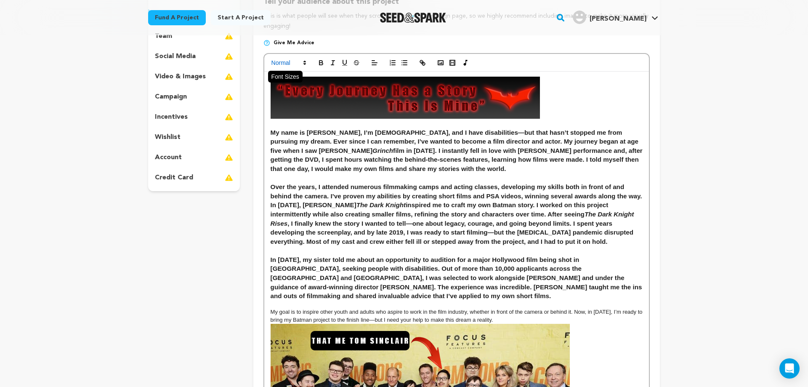
click at [286, 64] on span at bounding box center [288, 63] width 41 height 10
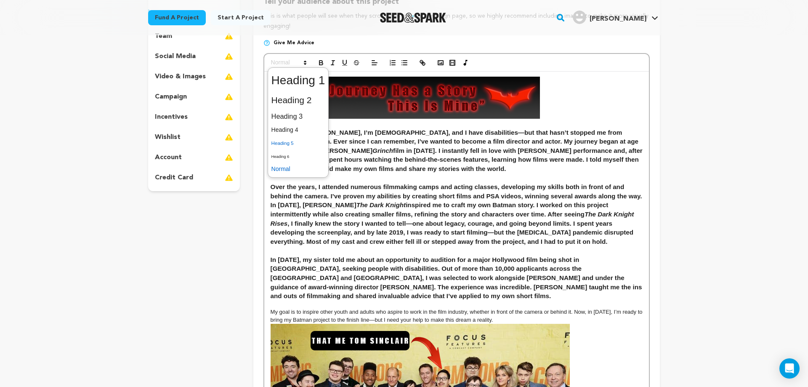
click at [288, 143] on span at bounding box center [298, 142] width 54 height 13
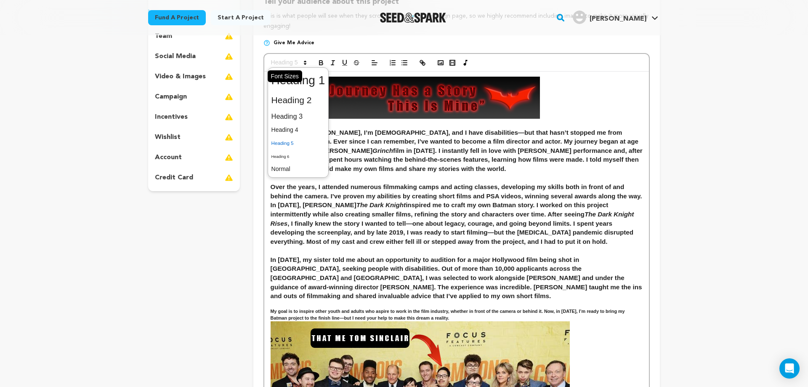
click at [295, 63] on span at bounding box center [288, 63] width 41 height 10
click at [293, 106] on span at bounding box center [298, 100] width 54 height 18
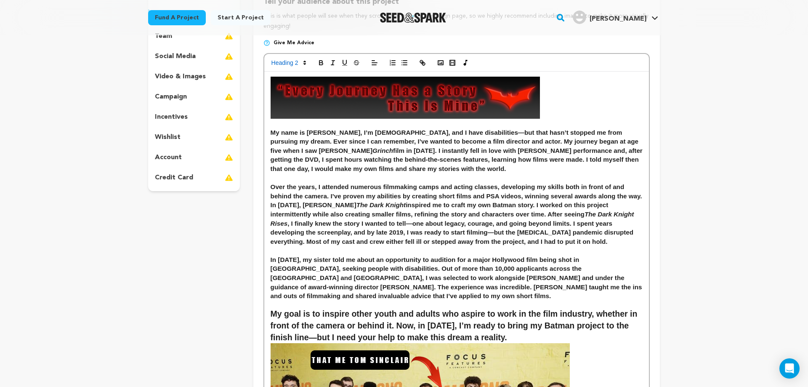
click at [374, 308] on p at bounding box center [457, 305] width 372 height 8
click at [314, 303] on p at bounding box center [457, 305] width 372 height 8
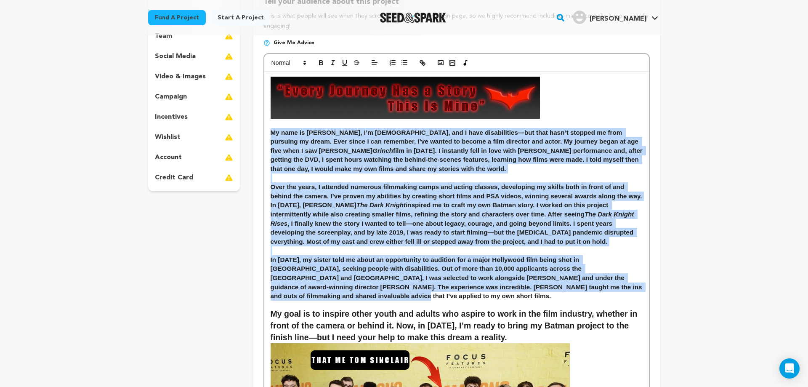
drag, startPoint x: 631, startPoint y: 298, endPoint x: 254, endPoint y: 131, distance: 412.1
click at [264, 131] on div "My name is [PERSON_NAME], I’m [DEMOGRAPHIC_DATA], and I have disabilities—but t…" at bounding box center [456, 314] width 385 height 484
click at [351, 174] on h3 at bounding box center [457, 177] width 372 height 9
drag, startPoint x: 271, startPoint y: 128, endPoint x: 655, endPoint y: 297, distance: 418.8
click at [649, 297] on div "My name is [PERSON_NAME], I’m [DEMOGRAPHIC_DATA], and I have disabilities—but t…" at bounding box center [456, 314] width 385 height 484
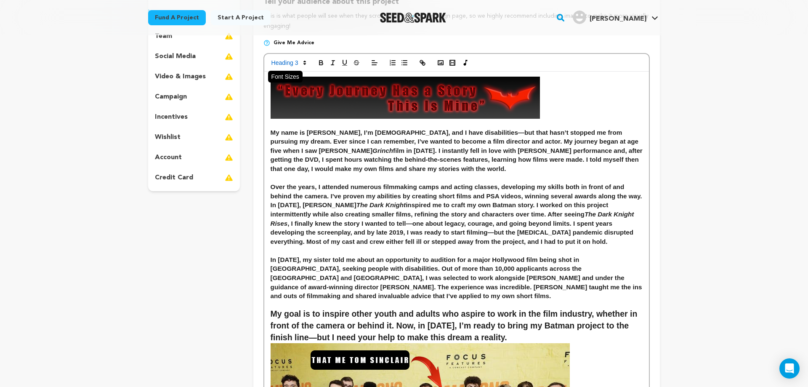
click at [301, 59] on icon at bounding box center [305, 63] width 8 height 8
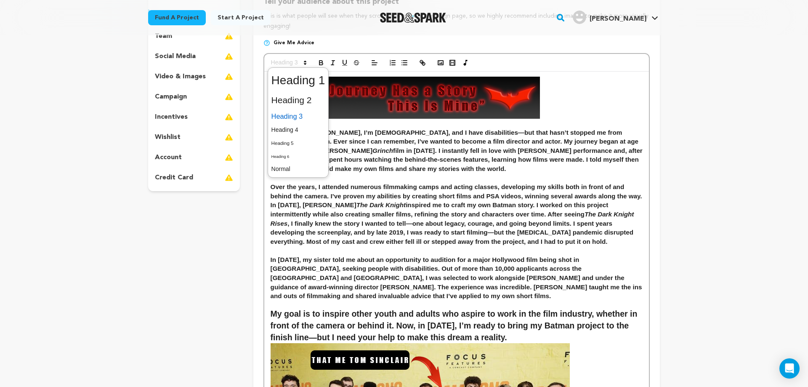
click at [304, 118] on span at bounding box center [298, 116] width 54 height 15
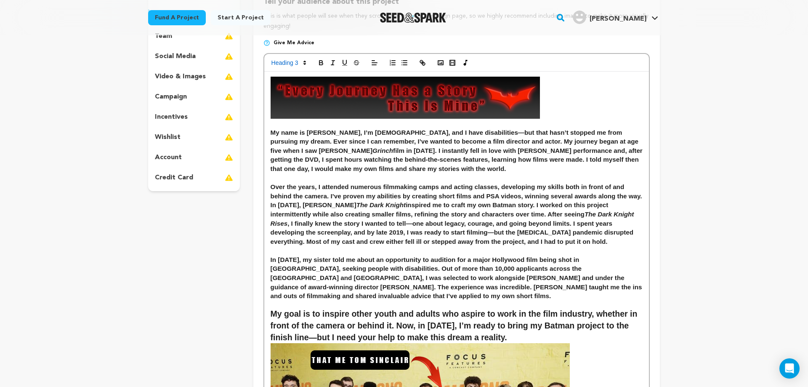
click at [524, 283] on h3 "In [DATE], my sister told me about an opportunity to audition for a major Holly…" at bounding box center [457, 277] width 372 height 45
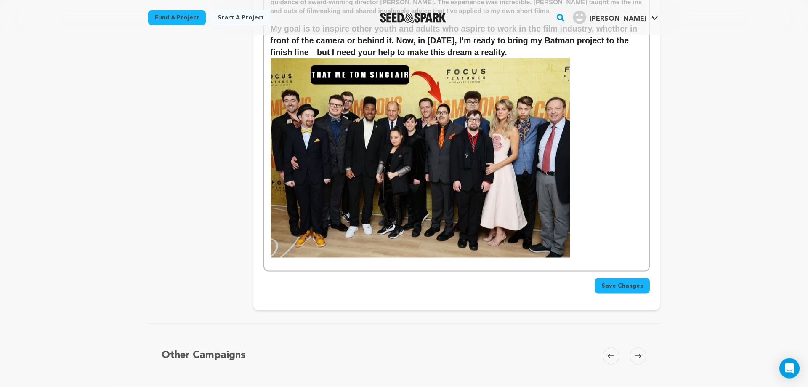
scroll to position [472, 0]
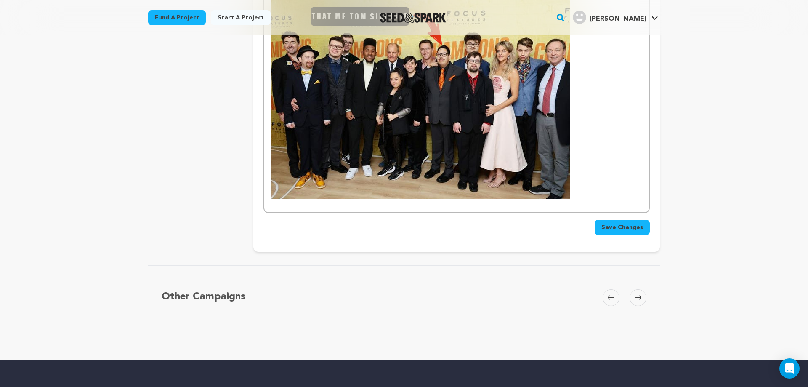
click at [575, 202] on p at bounding box center [457, 203] width 372 height 8
click at [575, 194] on p at bounding box center [457, 100] width 372 height 200
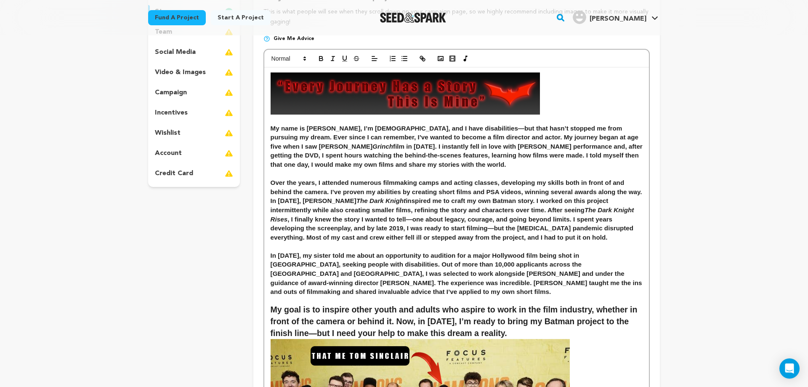
scroll to position [86, 0]
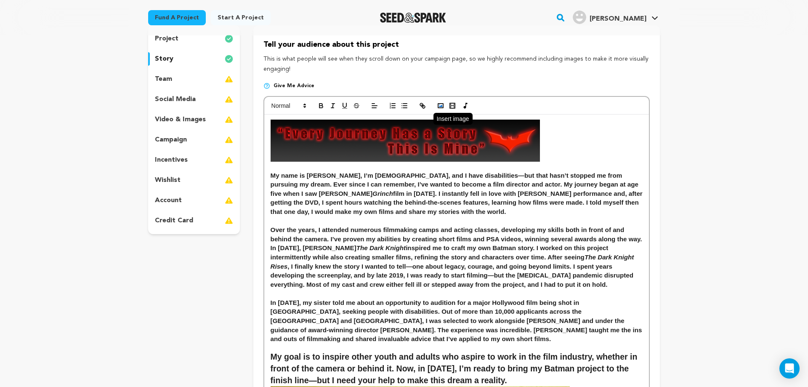
click at [439, 102] on icon "button" at bounding box center [441, 106] width 8 height 8
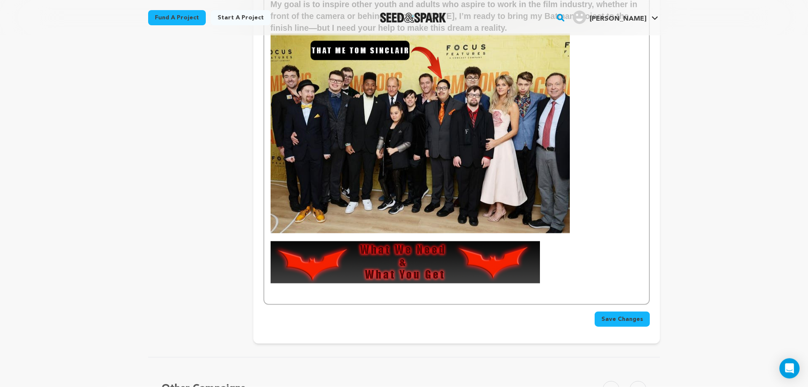
scroll to position [472, 0]
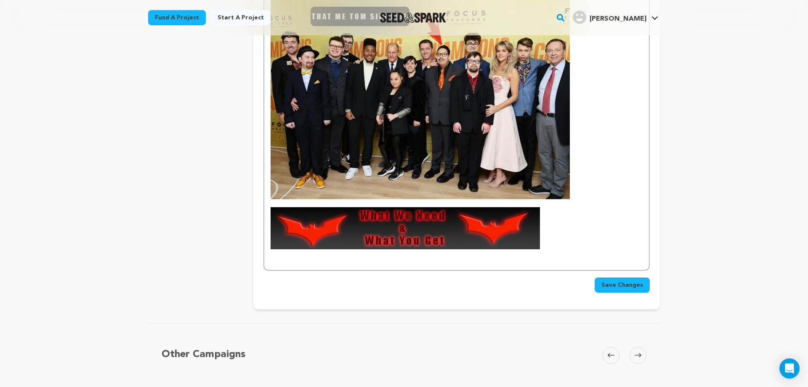
click at [617, 284] on span "Save Changes" at bounding box center [622, 285] width 42 height 8
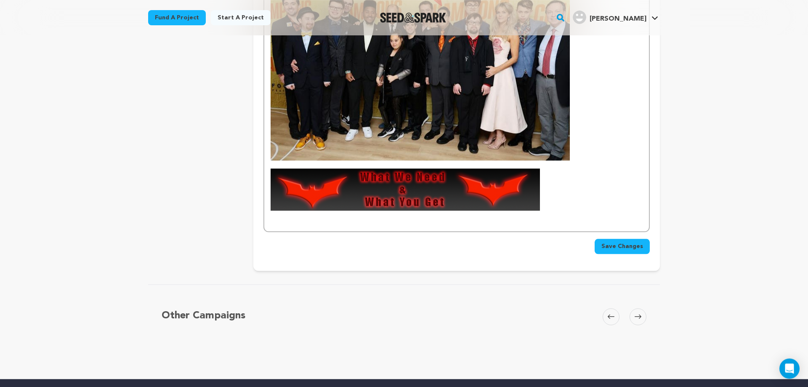
scroll to position [515, 0]
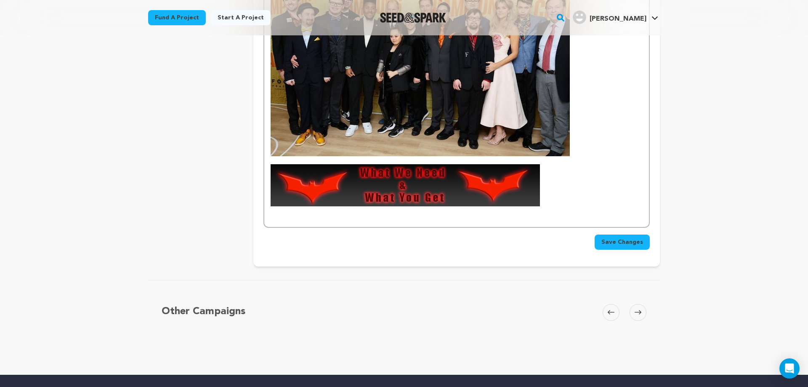
click at [548, 204] on p at bounding box center [457, 185] width 372 height 42
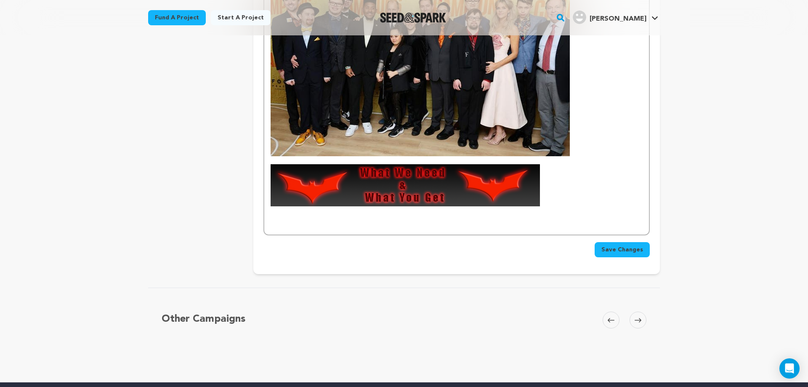
click at [423, 217] on p at bounding box center [457, 218] width 372 height 8
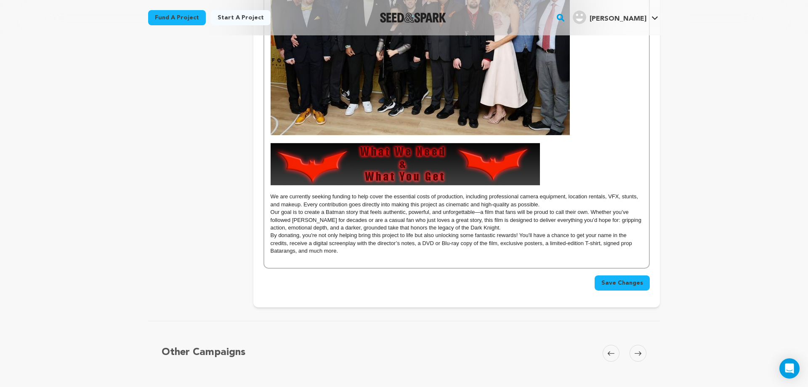
scroll to position [540, 0]
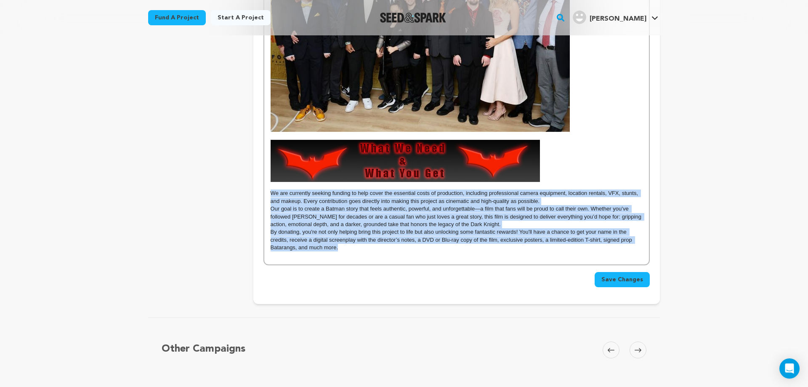
drag, startPoint x: 341, startPoint y: 247, endPoint x: 267, endPoint y: 191, distance: 93.1
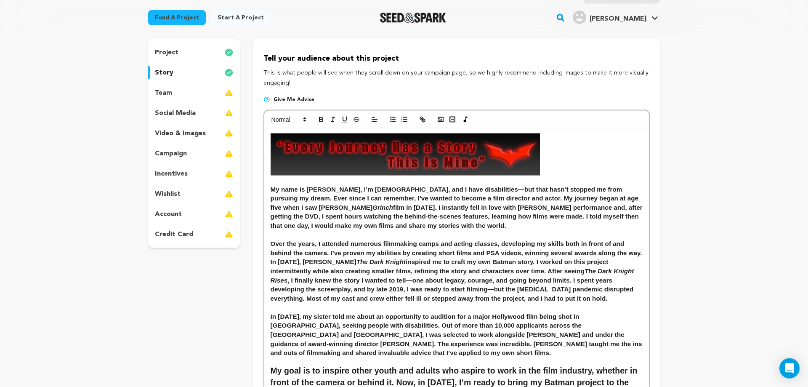
scroll to position [67, 0]
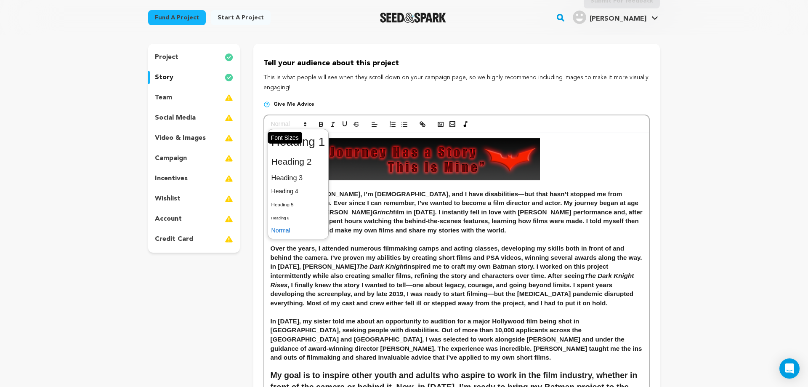
click at [308, 122] on icon at bounding box center [305, 124] width 8 height 8
click at [297, 194] on span at bounding box center [298, 191] width 54 height 13
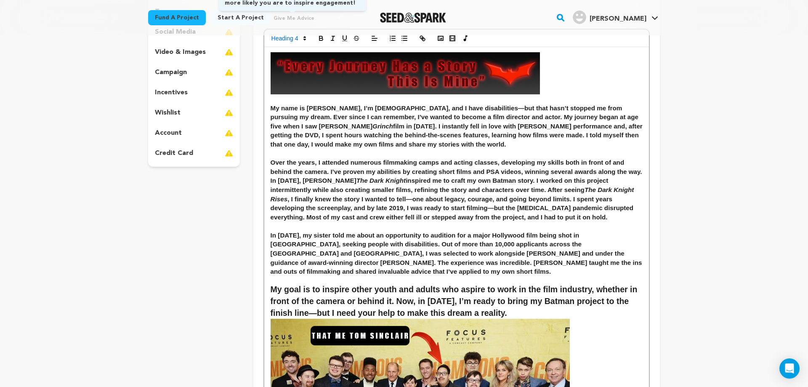
scroll to position [0, 0]
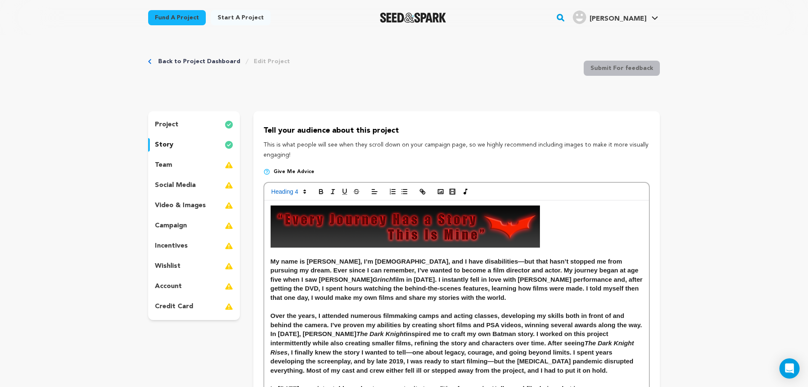
click at [306, 197] on div at bounding box center [456, 192] width 385 height 18
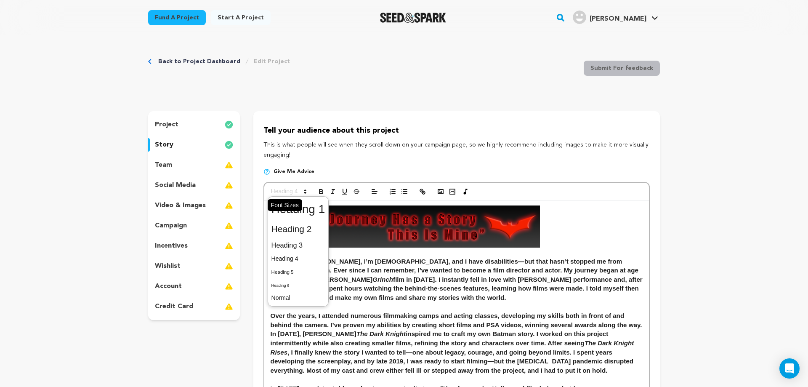
click at [304, 194] on icon at bounding box center [305, 192] width 8 height 8
click at [308, 241] on span at bounding box center [298, 245] width 54 height 15
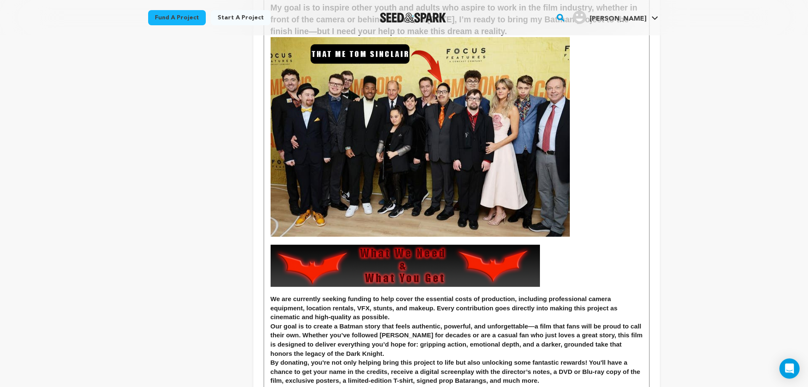
scroll to position [515, 0]
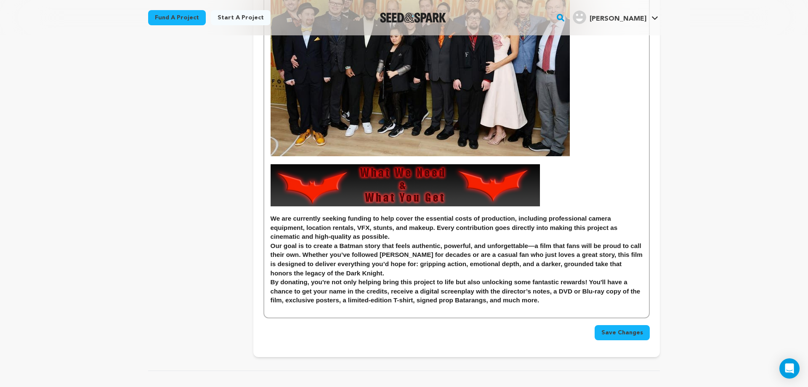
click at [550, 306] on p at bounding box center [457, 309] width 372 height 8
click at [556, 201] on p at bounding box center [457, 185] width 372 height 42
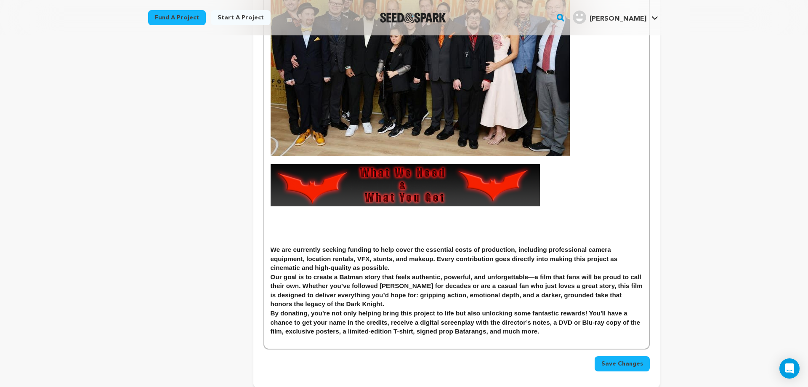
click at [284, 212] on p at bounding box center [457, 210] width 372 height 8
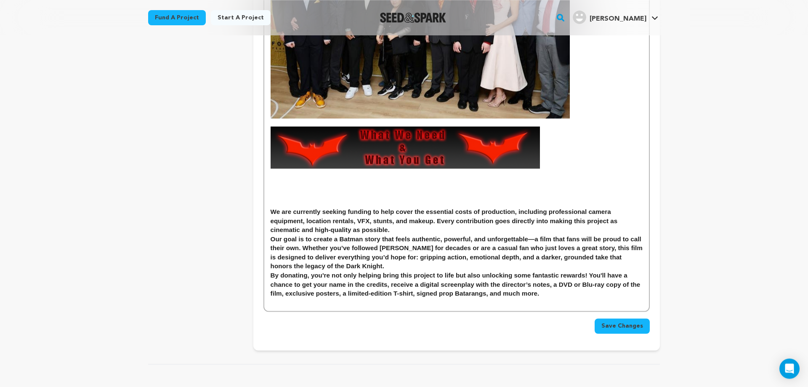
scroll to position [558, 0]
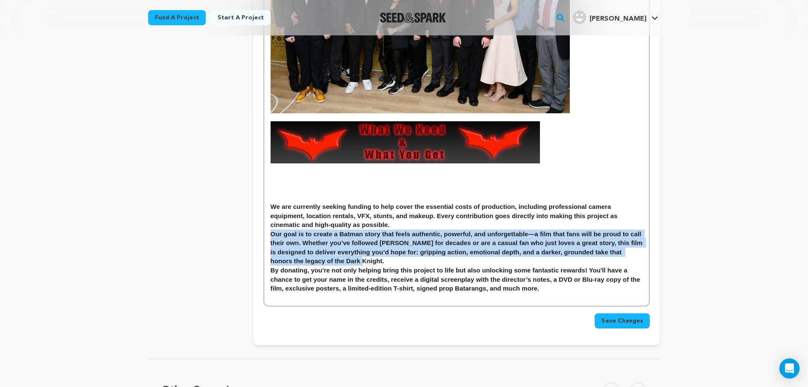
drag, startPoint x: 269, startPoint y: 233, endPoint x: 636, endPoint y: 257, distance: 367.0
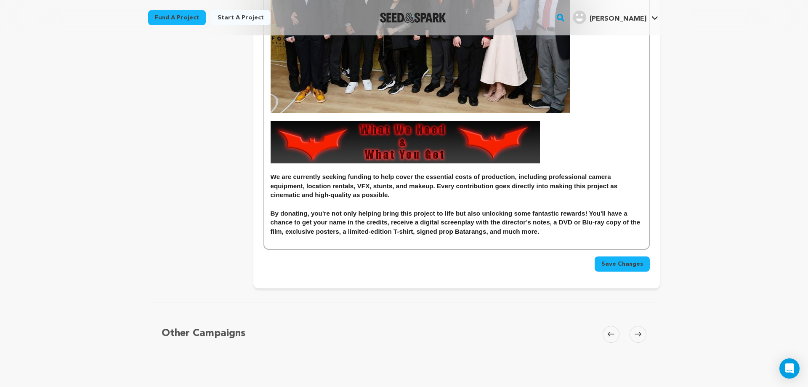
click at [402, 194] on h3 "We are currently seeking funding to help cover the essential costs of productio…" at bounding box center [457, 185] width 372 height 27
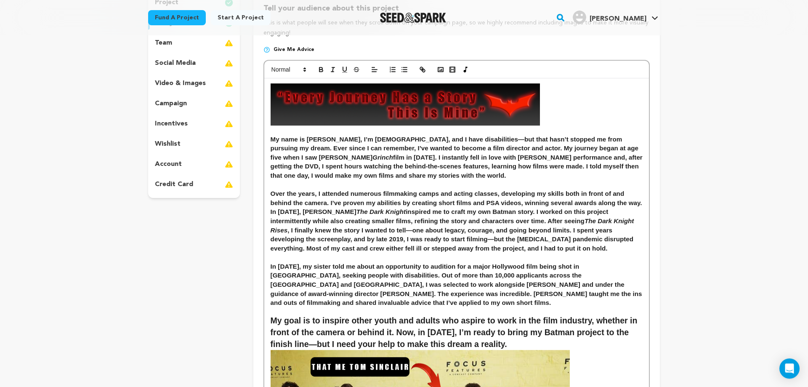
scroll to position [43, 0]
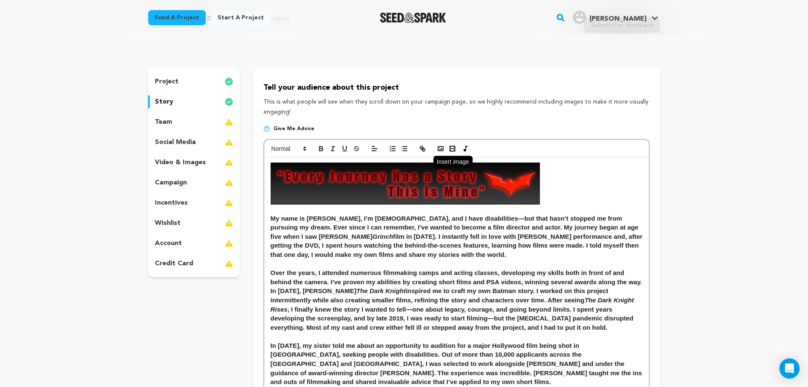
click at [440, 147] on rect "button" at bounding box center [440, 148] width 5 height 4
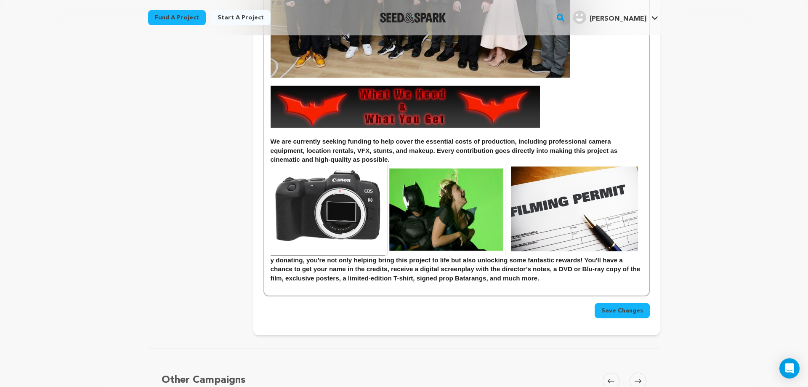
scroll to position [601, 0]
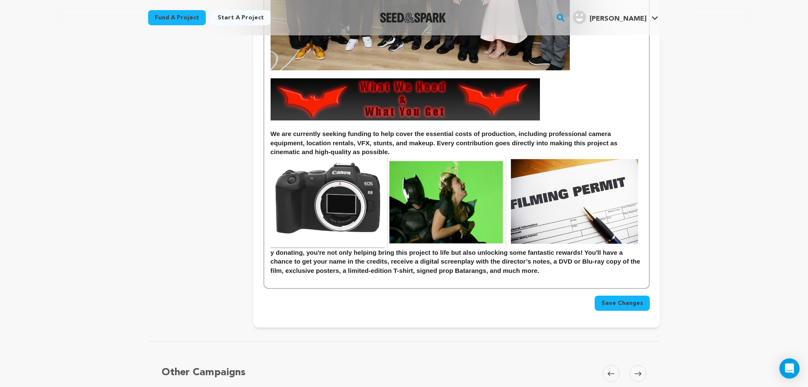
click at [421, 200] on img at bounding box center [457, 202] width 372 height 91
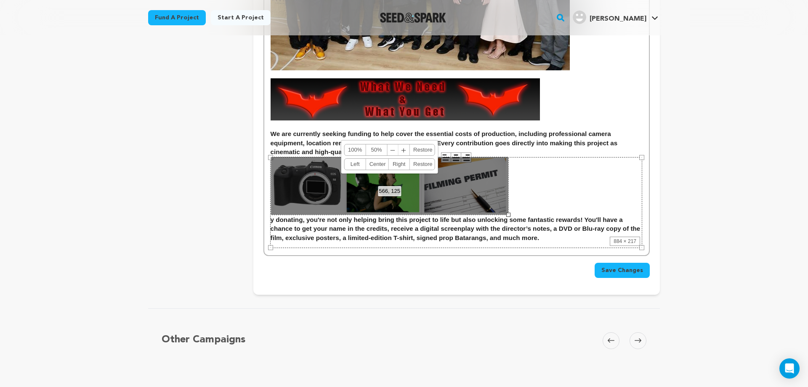
drag, startPoint x: 642, startPoint y: 248, endPoint x: 508, endPoint y: 210, distance: 139.3
click at [508, 210] on div "566, 125 100% 50% ﹣ ﹢ [GEOGRAPHIC_DATA] Left Center Right Restore" at bounding box center [390, 186] width 238 height 59
click at [537, 184] on div "884 × 217" at bounding box center [456, 202] width 372 height 91
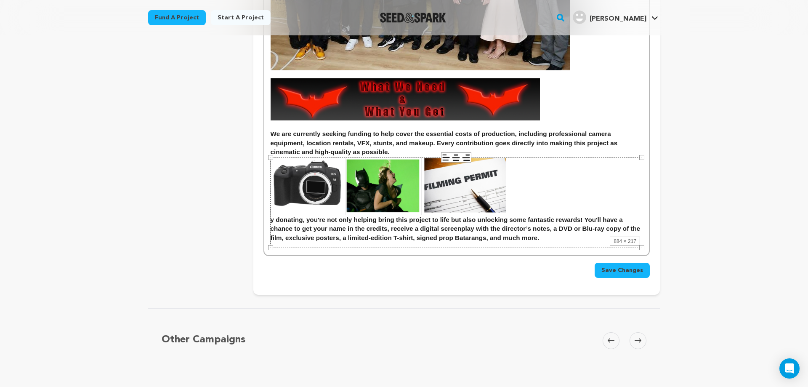
drag, startPoint x: 410, startPoint y: 178, endPoint x: 444, endPoint y: 176, distance: 33.7
click at [444, 176] on div "884 × 217" at bounding box center [456, 202] width 372 height 91
drag, startPoint x: 399, startPoint y: 189, endPoint x: 442, endPoint y: 177, distance: 44.6
click at [442, 180] on div "884 × 217" at bounding box center [456, 202] width 372 height 91
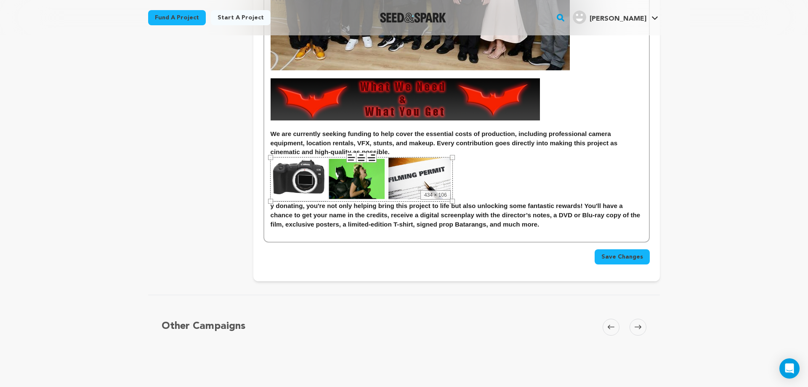
drag, startPoint x: 271, startPoint y: 158, endPoint x: 327, endPoint y: 165, distance: 56.1
click at [327, 165] on div "434 × 106" at bounding box center [361, 179] width 183 height 45
drag, startPoint x: 361, startPoint y: 156, endPoint x: 365, endPoint y: 156, distance: 4.6
click at [362, 156] on icon at bounding box center [361, 158] width 10 height 10
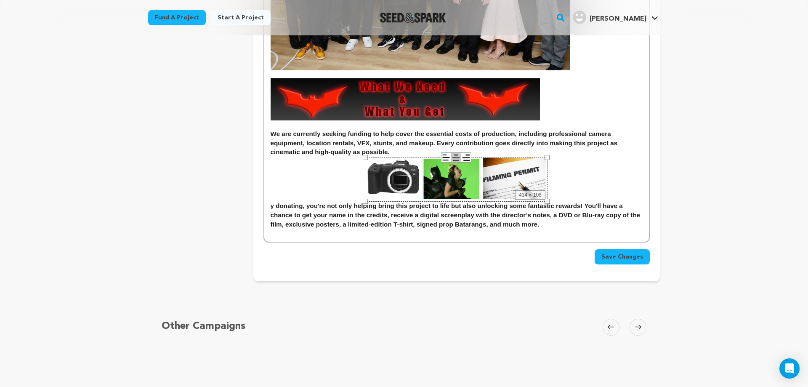
click at [465, 157] on icon at bounding box center [466, 158] width 10 height 10
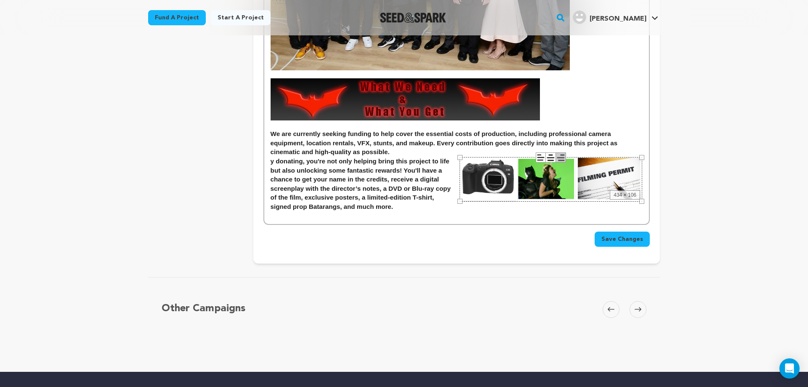
click at [549, 156] on icon at bounding box center [551, 158] width 10 height 10
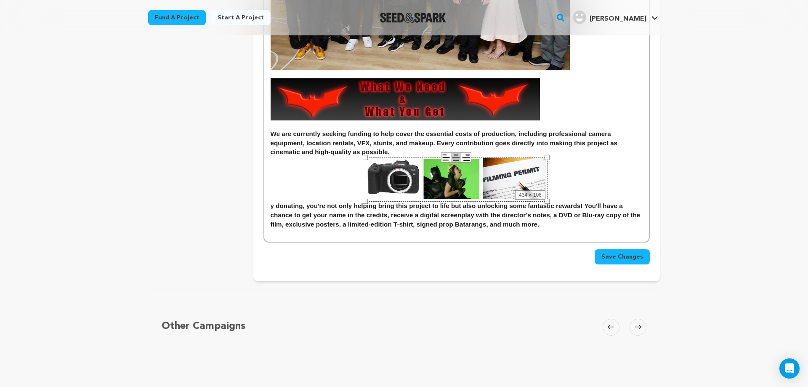
click at [447, 157] on icon at bounding box center [446, 157] width 9 height 9
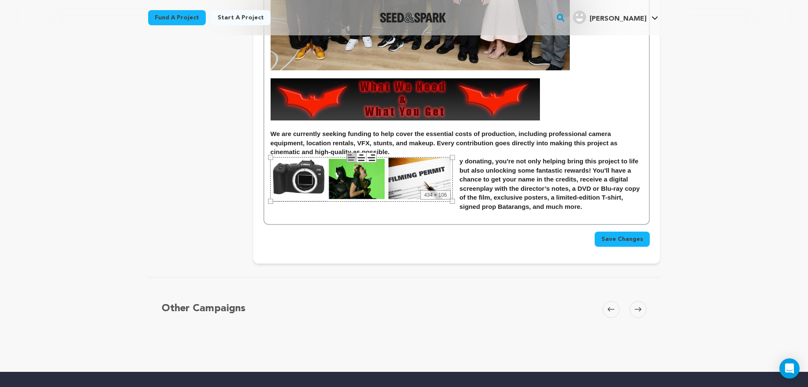
click at [490, 151] on h3 "We are currently seeking funding to help cover the essential costs of productio…" at bounding box center [457, 142] width 372 height 27
click at [462, 162] on h3 "y donating, you're not only helping bring this project to life but also unlocki…" at bounding box center [457, 184] width 372 height 54
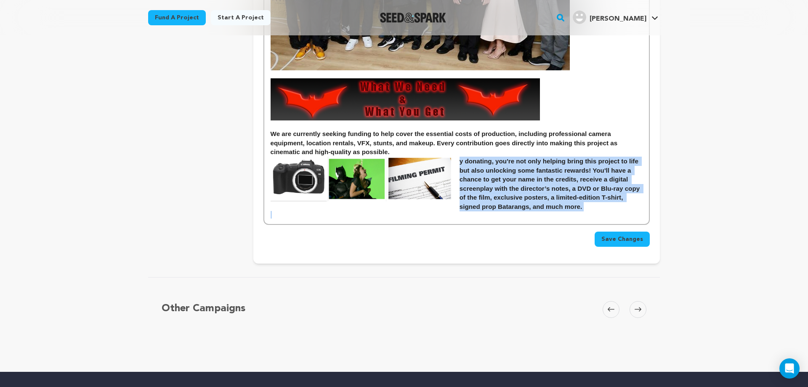
drag, startPoint x: 459, startPoint y: 164, endPoint x: 584, endPoint y: 225, distance: 139.3
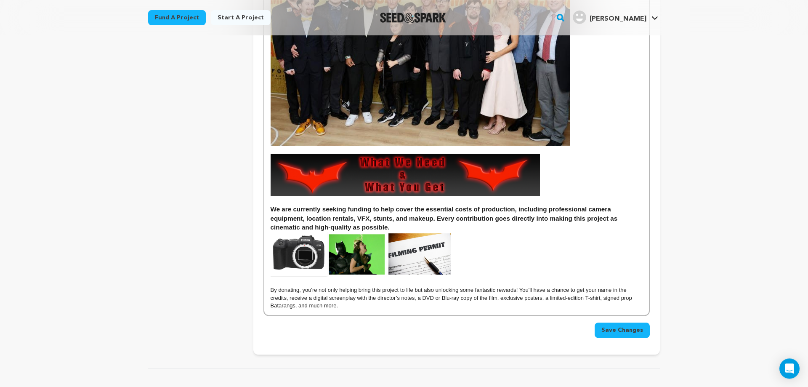
scroll to position [620, 0]
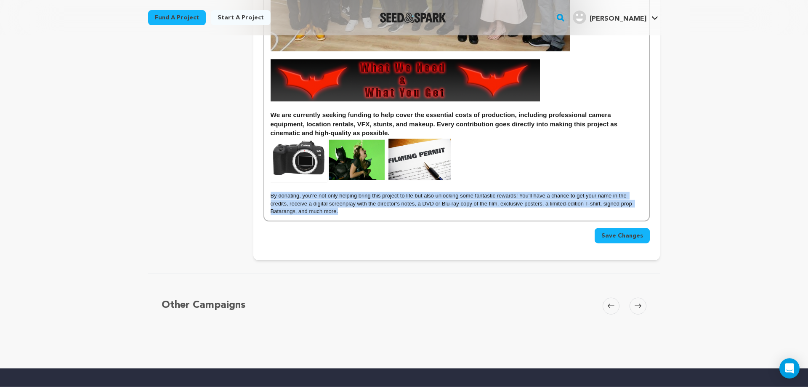
drag, startPoint x: 269, startPoint y: 194, endPoint x: 385, endPoint y: 213, distance: 117.7
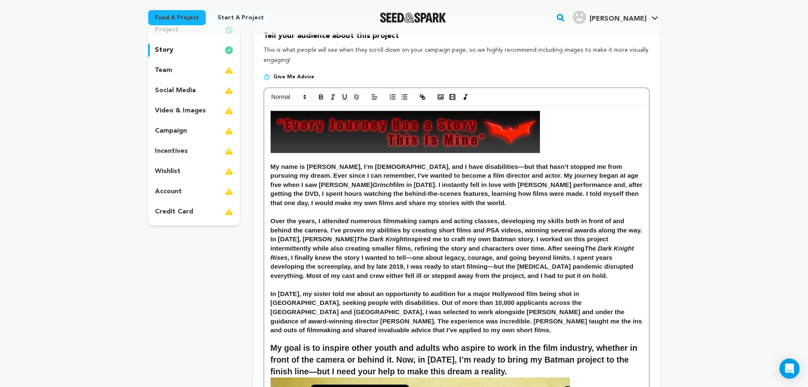
scroll to position [0, 0]
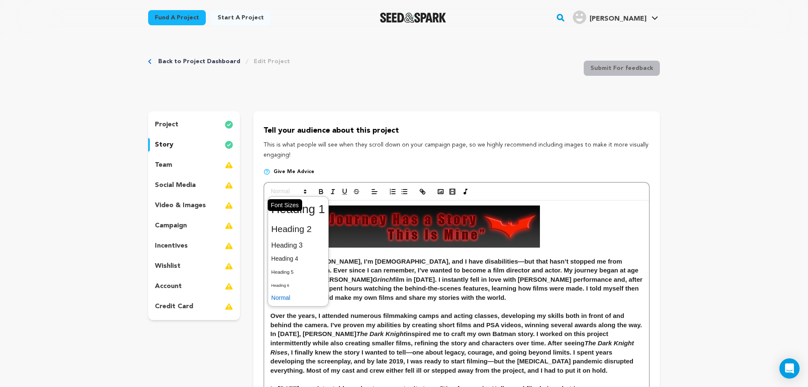
click at [300, 188] on span at bounding box center [288, 191] width 41 height 10
click at [310, 239] on span at bounding box center [298, 245] width 54 height 15
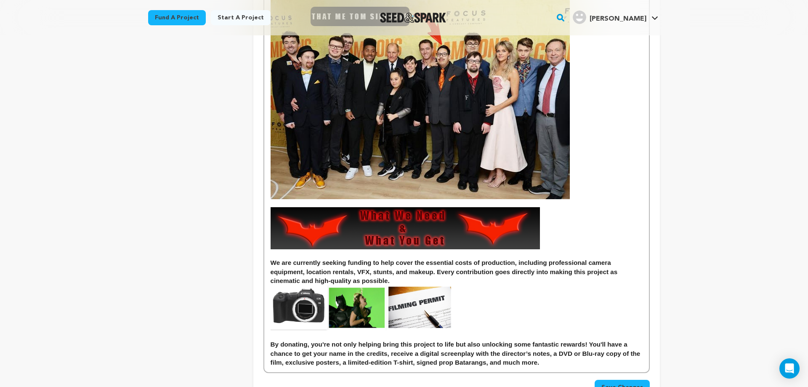
scroll to position [644, 0]
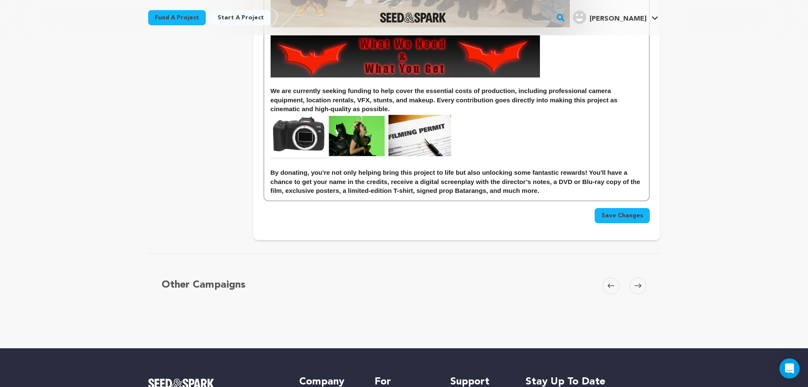
click at [516, 132] on p at bounding box center [457, 133] width 372 height 8
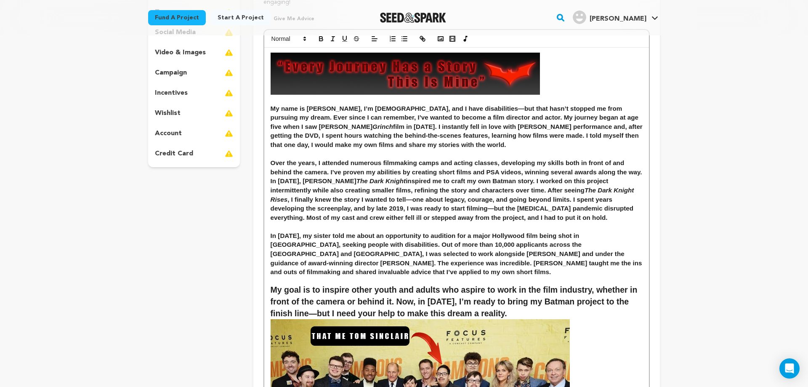
scroll to position [129, 0]
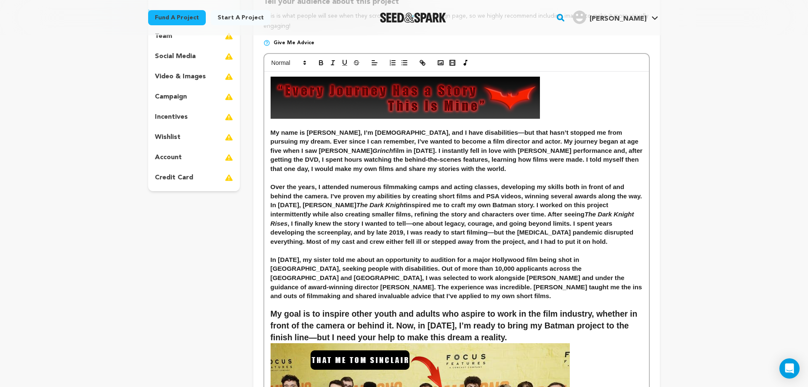
click at [629, 299] on h3 "In [DATE], my sister told me about an opportunity to audition for a major Holly…" at bounding box center [457, 277] width 372 height 45
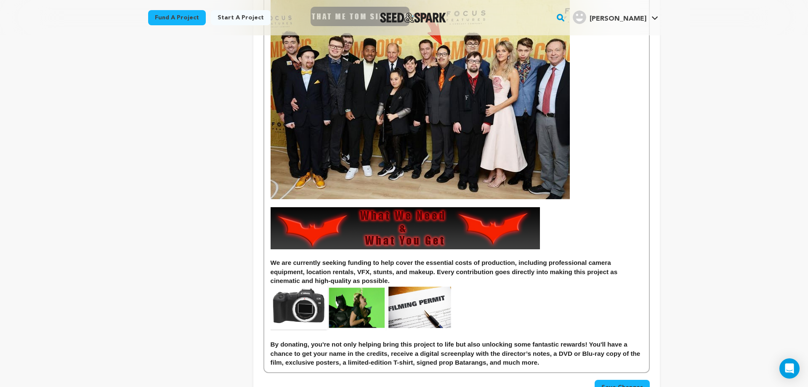
scroll to position [644, 0]
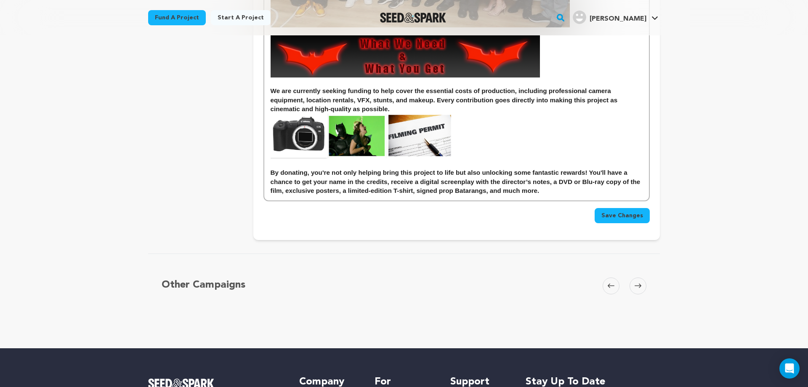
click at [549, 191] on h3 "By donating, you're not only helping bring this project to life but also unlock…" at bounding box center [457, 181] width 372 height 27
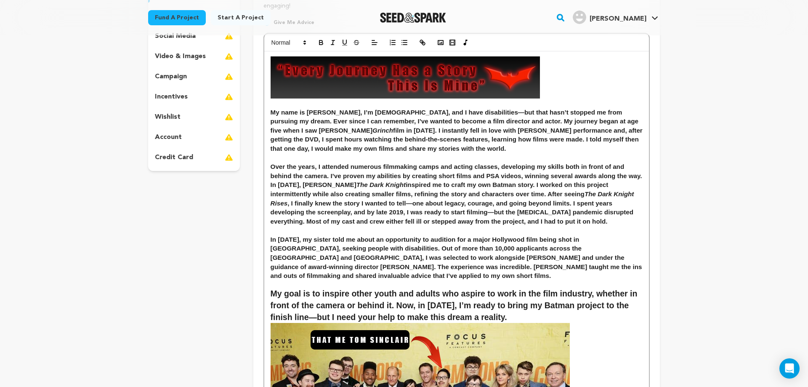
scroll to position [172, 0]
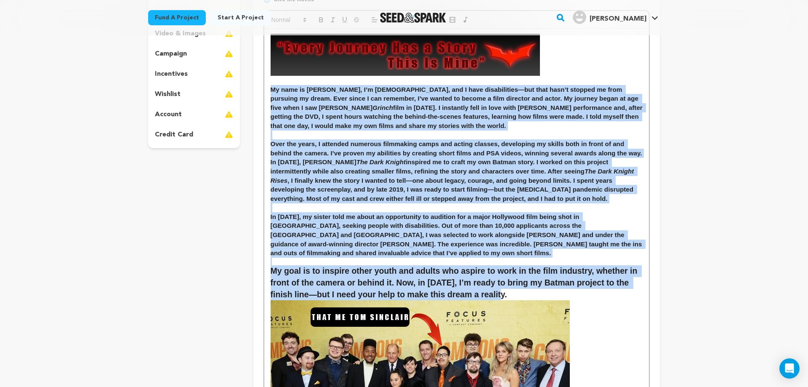
drag, startPoint x: 270, startPoint y: 88, endPoint x: 601, endPoint y: 292, distance: 389.7
click at [601, 292] on div "My name is [PERSON_NAME], I’m [DEMOGRAPHIC_DATA], and I have disabilities—but t…" at bounding box center [456, 355] width 385 height 652
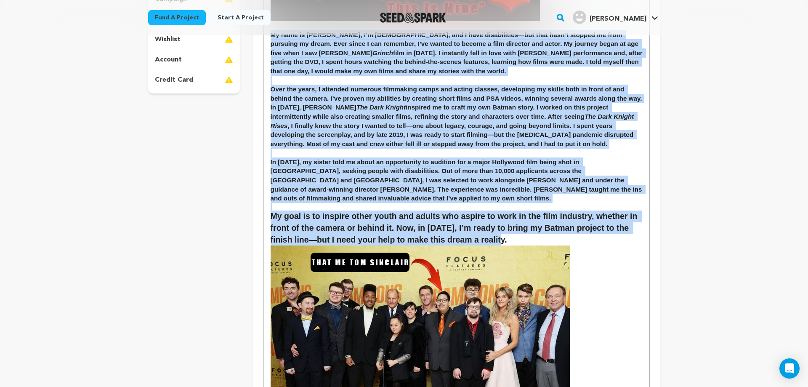
scroll to position [215, 0]
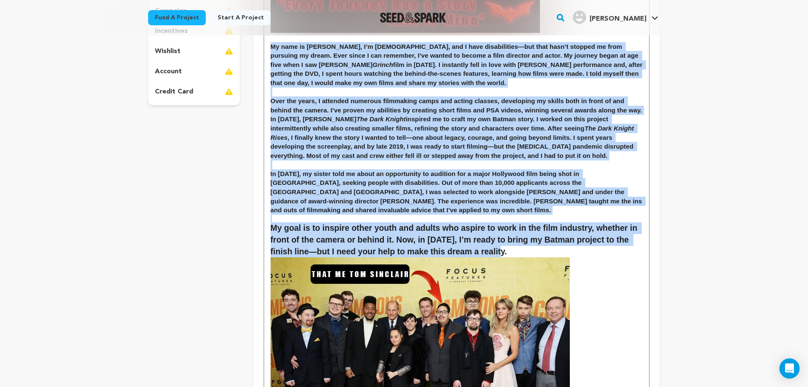
click at [517, 255] on h2 "My goal is to inspire other youth and adults who aspire to work in the film ind…" at bounding box center [457, 239] width 372 height 35
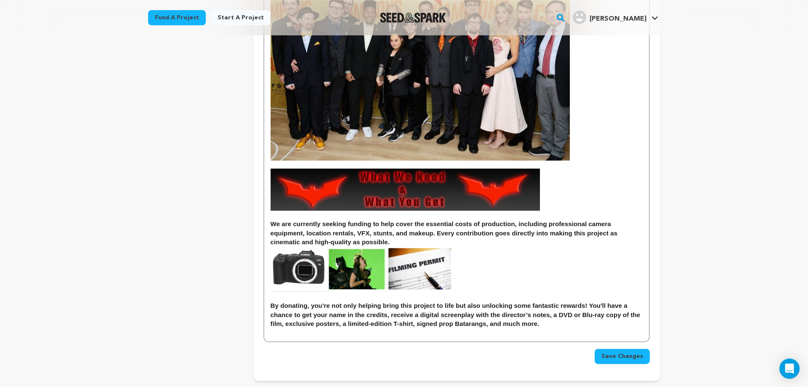
scroll to position [644, 0]
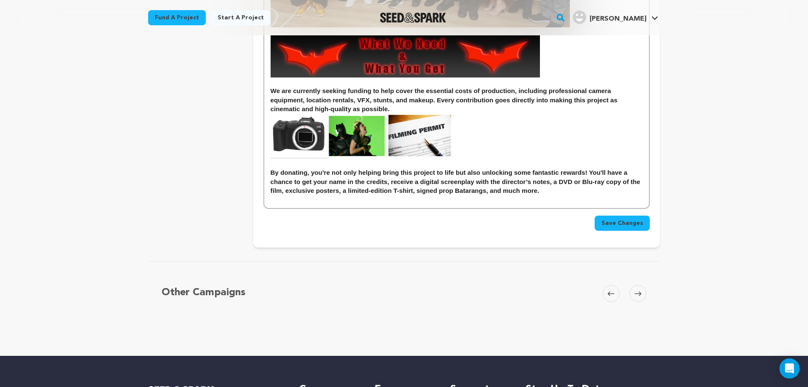
click at [629, 222] on span "Save Changes" at bounding box center [622, 223] width 42 height 8
click at [636, 221] on icon "submit" at bounding box center [636, 222] width 5 height 8
click at [636, 221] on circle "submit" at bounding box center [639, 223] width 7 height 7
click at [636, 221] on circle "submit" at bounding box center [639, 223] width 8 height 8
click at [636, 221] on icon "submit" at bounding box center [639, 223] width 8 height 8
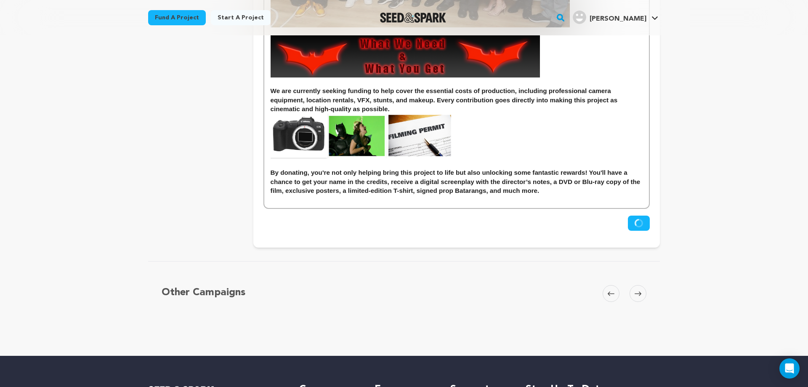
click at [636, 221] on icon "submit" at bounding box center [637, 222] width 4 height 7
click at [636, 221] on icon "submit" at bounding box center [638, 222] width 9 height 9
